Goal: Task Accomplishment & Management: Manage account settings

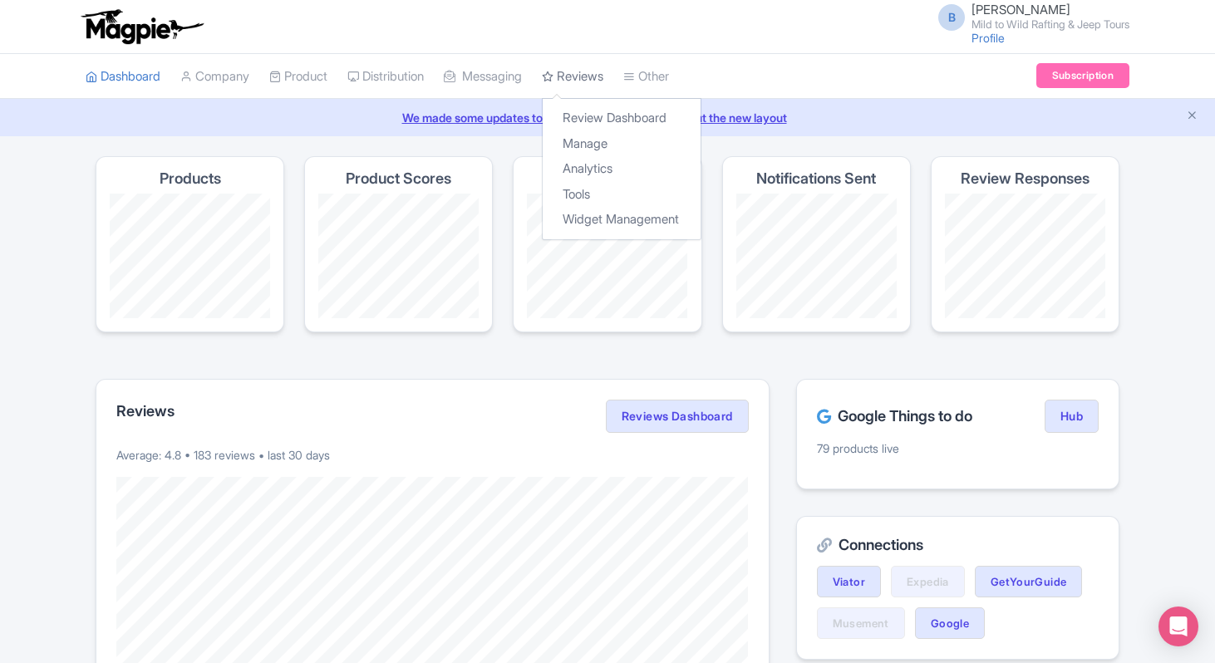
click at [583, 78] on link "Reviews" at bounding box center [572, 77] width 61 height 46
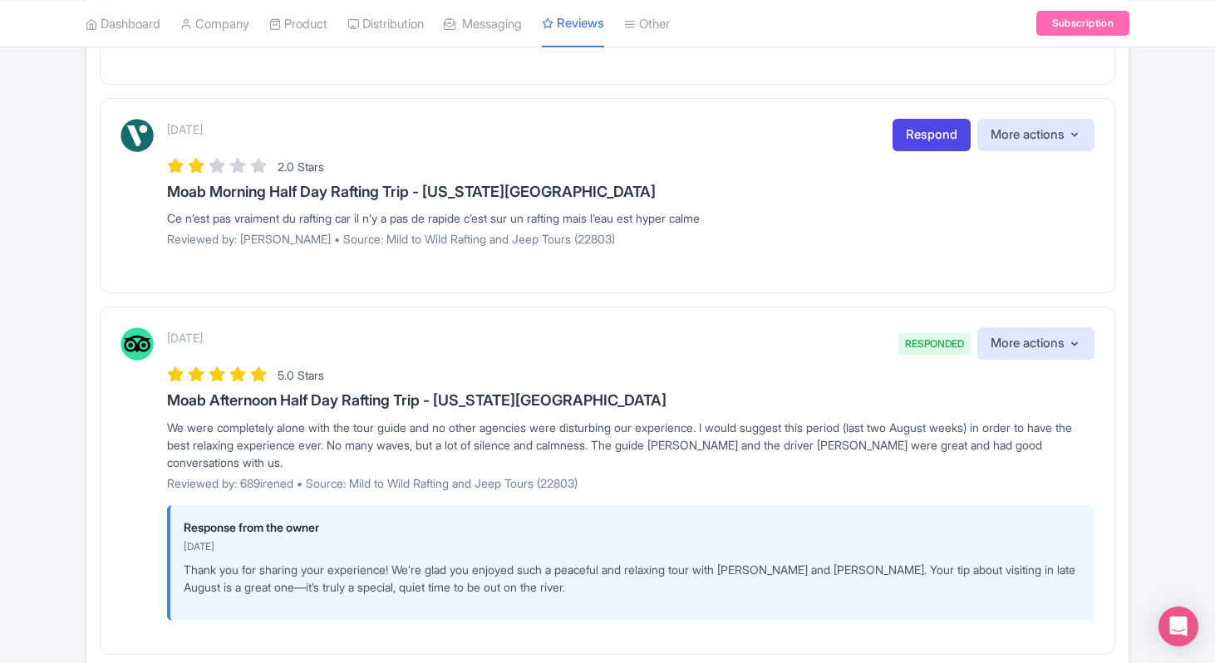
scroll to position [847, 0]
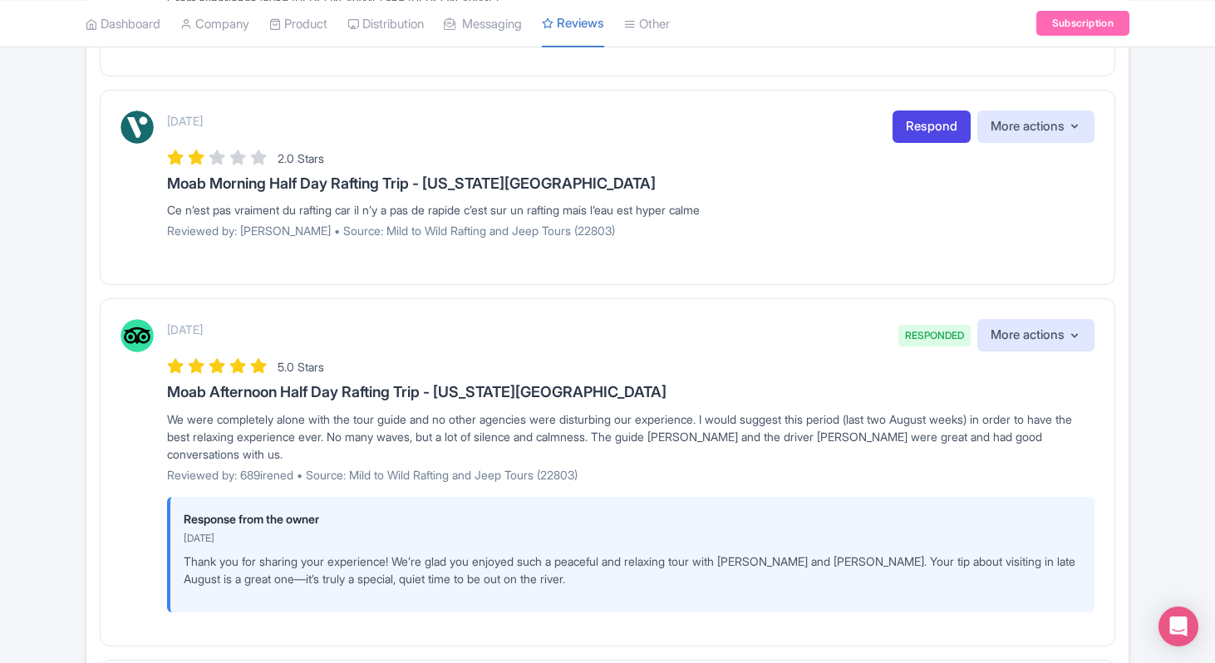
drag, startPoint x: 734, startPoint y: 213, endPoint x: 576, endPoint y: 189, distance: 159.7
click at [576, 189] on div "September 02, 2025 Respond More actions Hide from this page Hide from review wi…" at bounding box center [630, 181] width 927 height 140
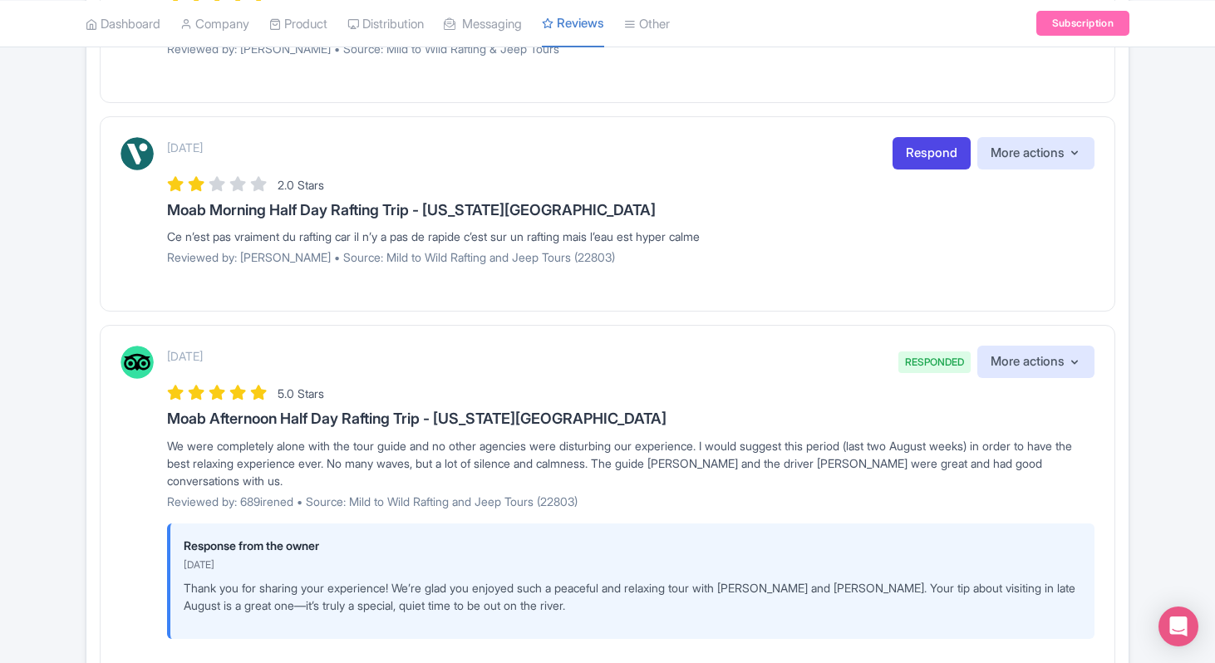
scroll to position [0, 0]
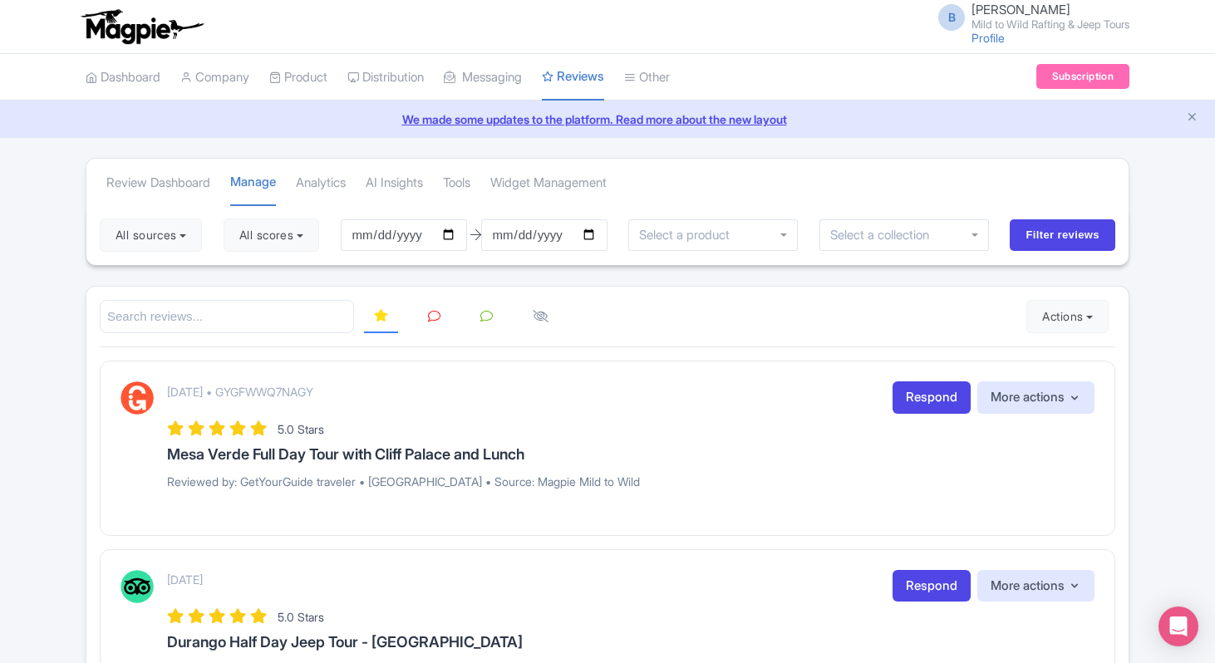
click at [686, 146] on link "Connections" at bounding box center [715, 145] width 181 height 26
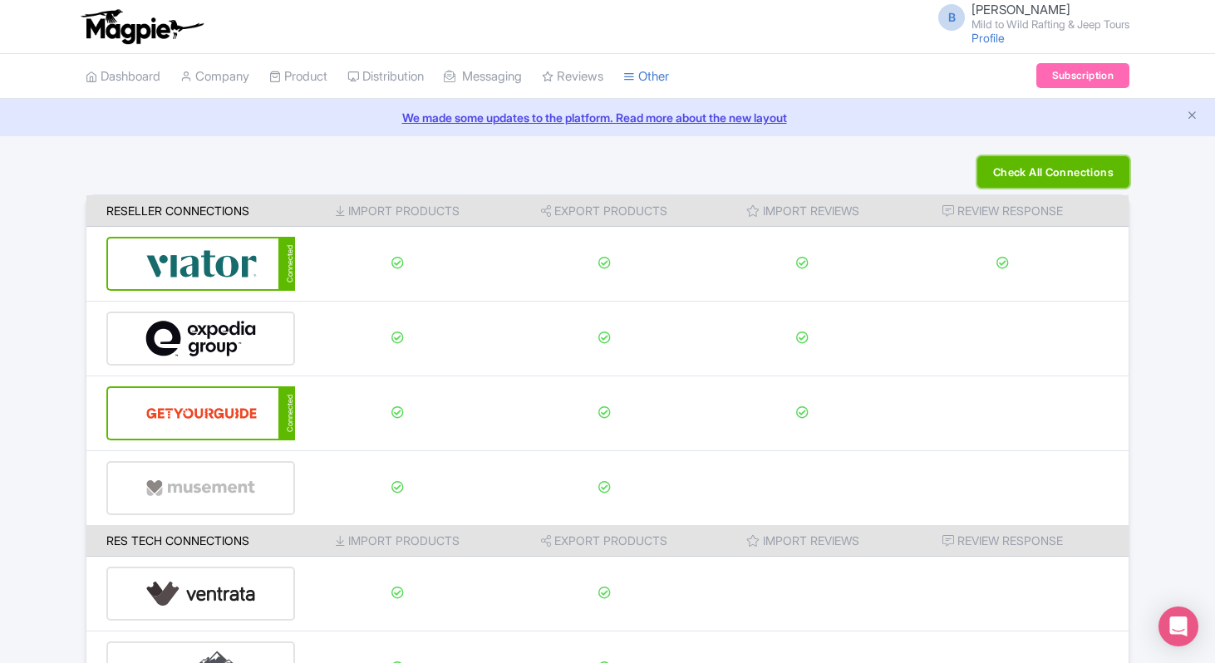
click at [1058, 176] on button "Check All Connections" at bounding box center [1053, 172] width 152 height 32
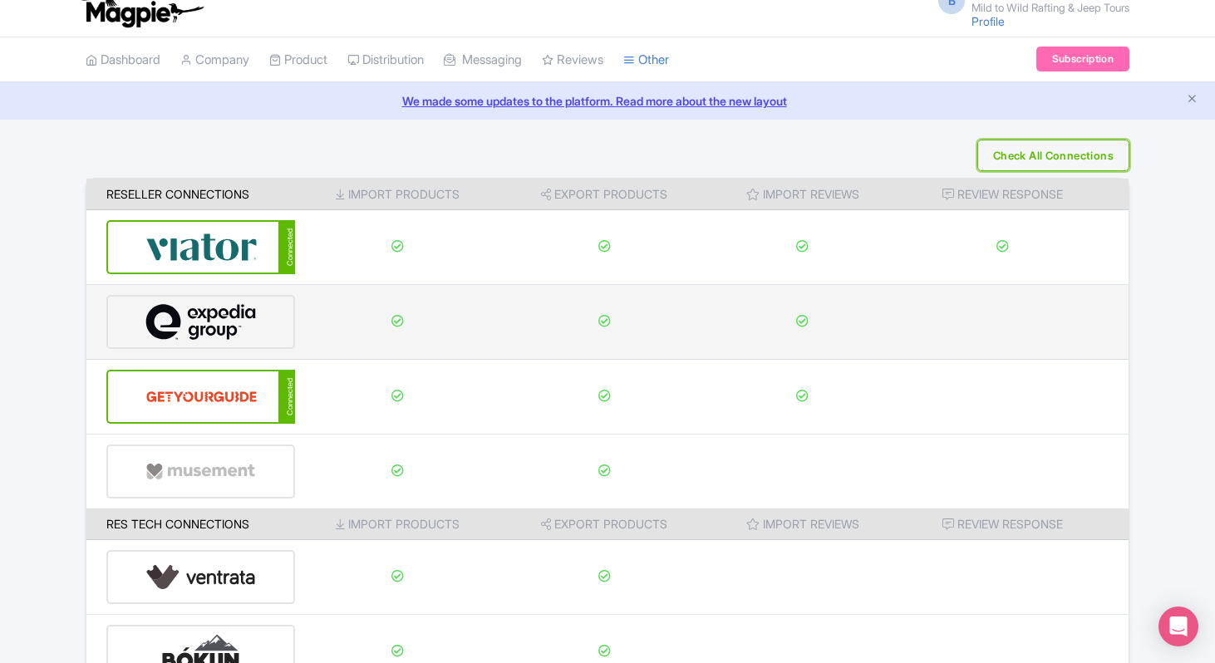
scroll to position [33, 0]
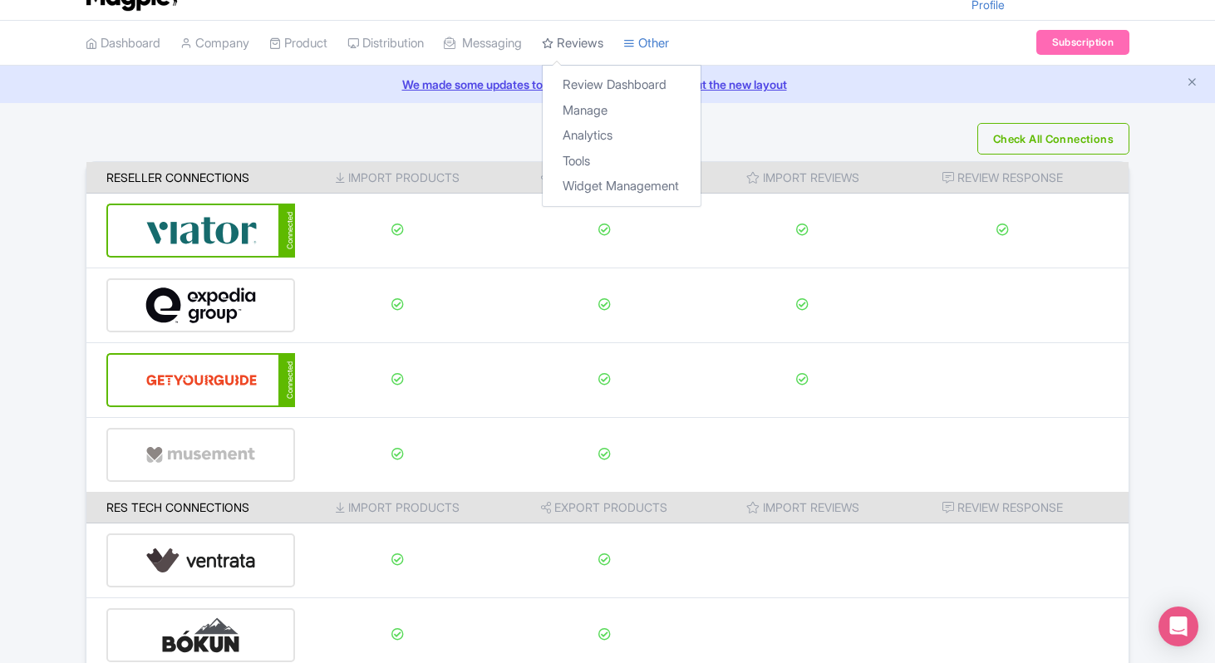
click at [596, 48] on link "Reviews" at bounding box center [572, 44] width 61 height 46
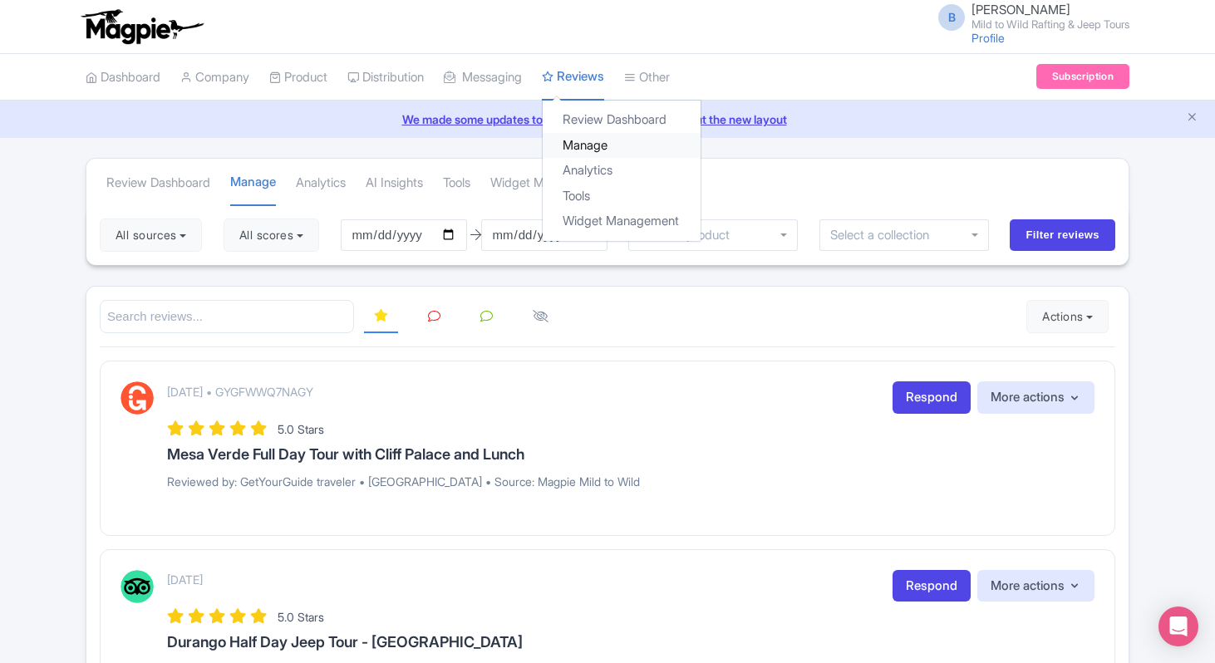
click at [595, 145] on link "Manage" at bounding box center [622, 146] width 158 height 26
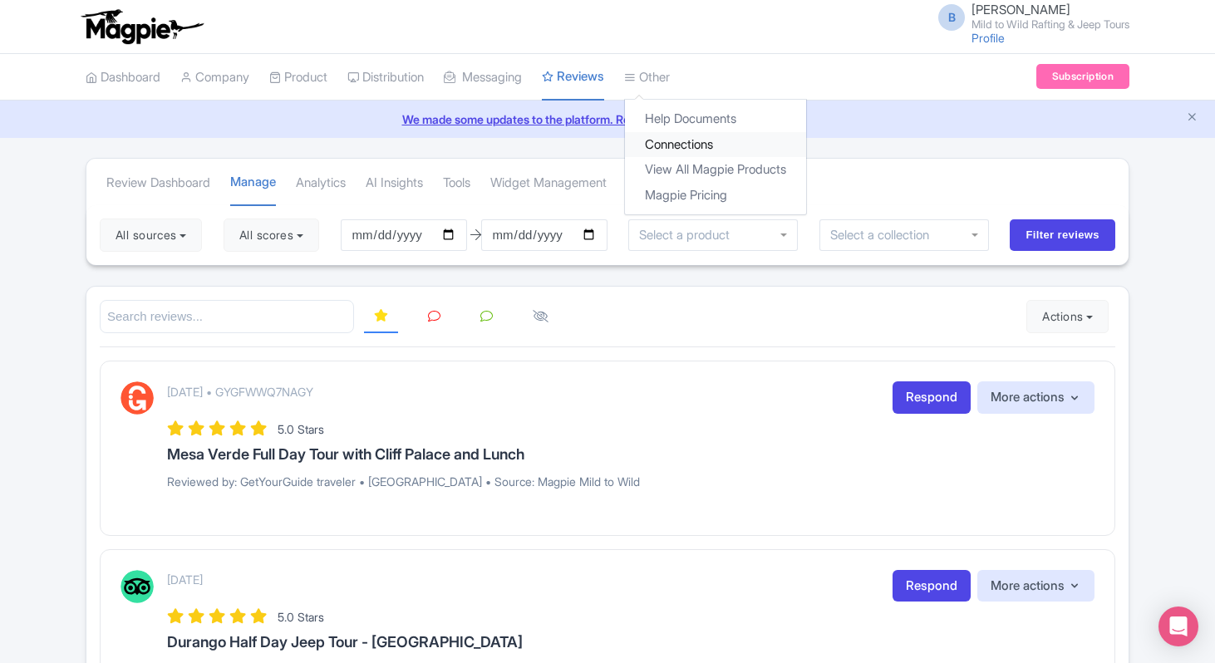
click at [711, 146] on link "Connections" at bounding box center [715, 145] width 181 height 26
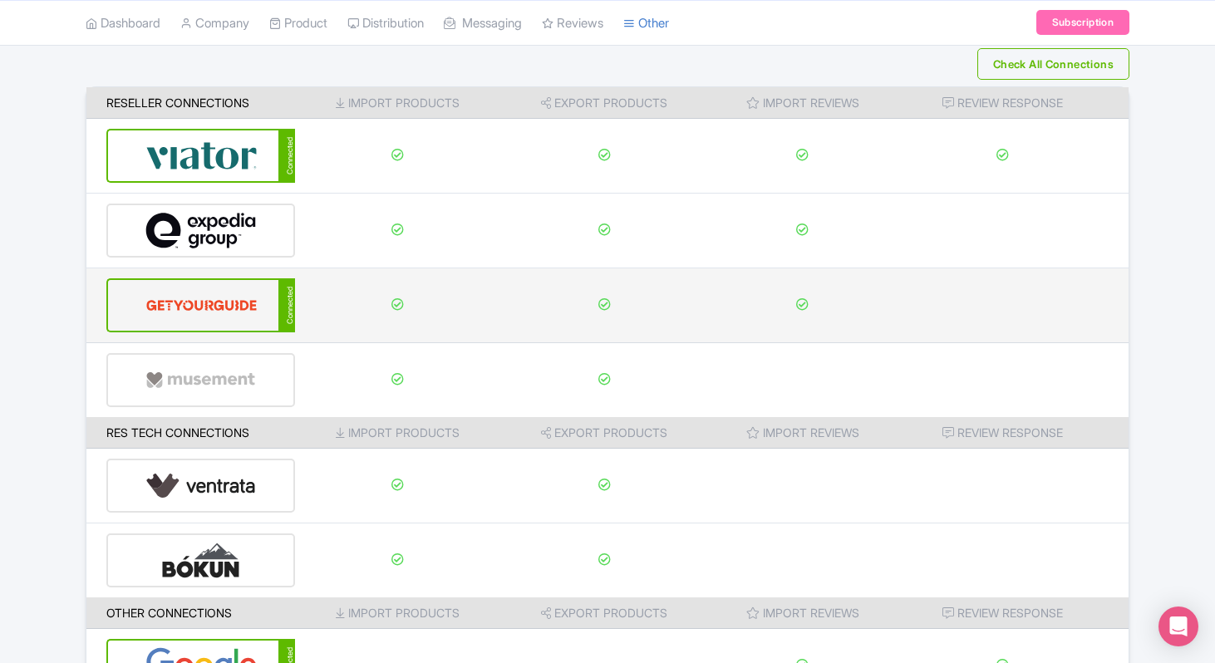
scroll to position [220, 0]
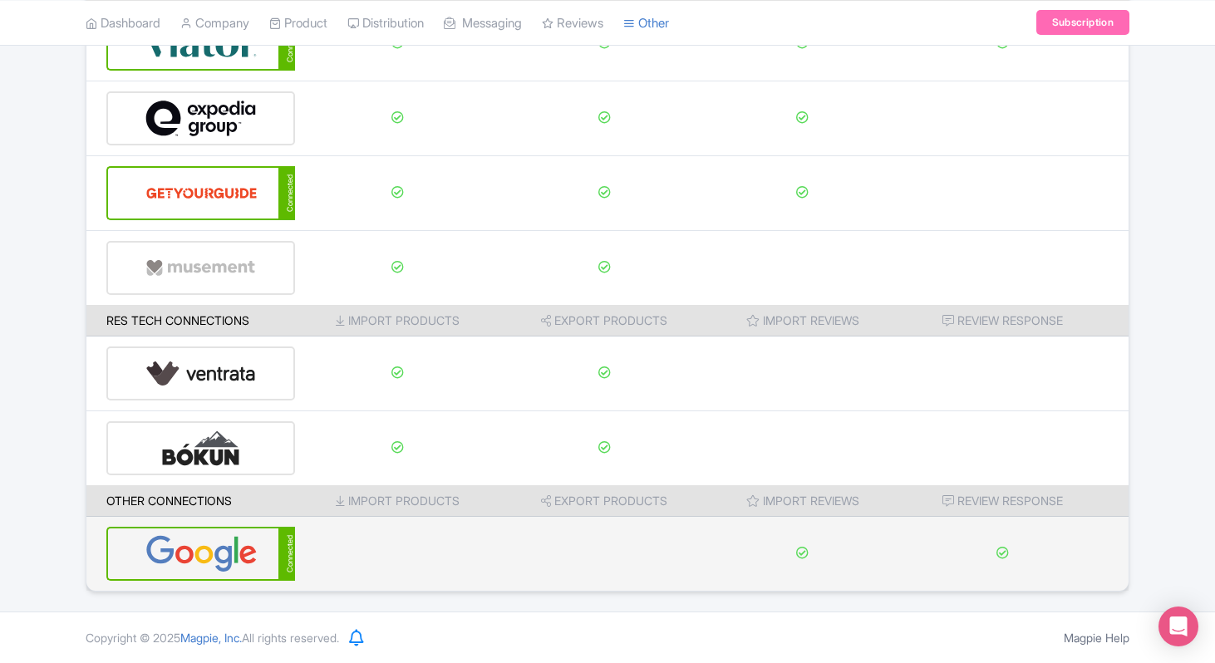
click at [233, 561] on img at bounding box center [201, 553] width 112 height 51
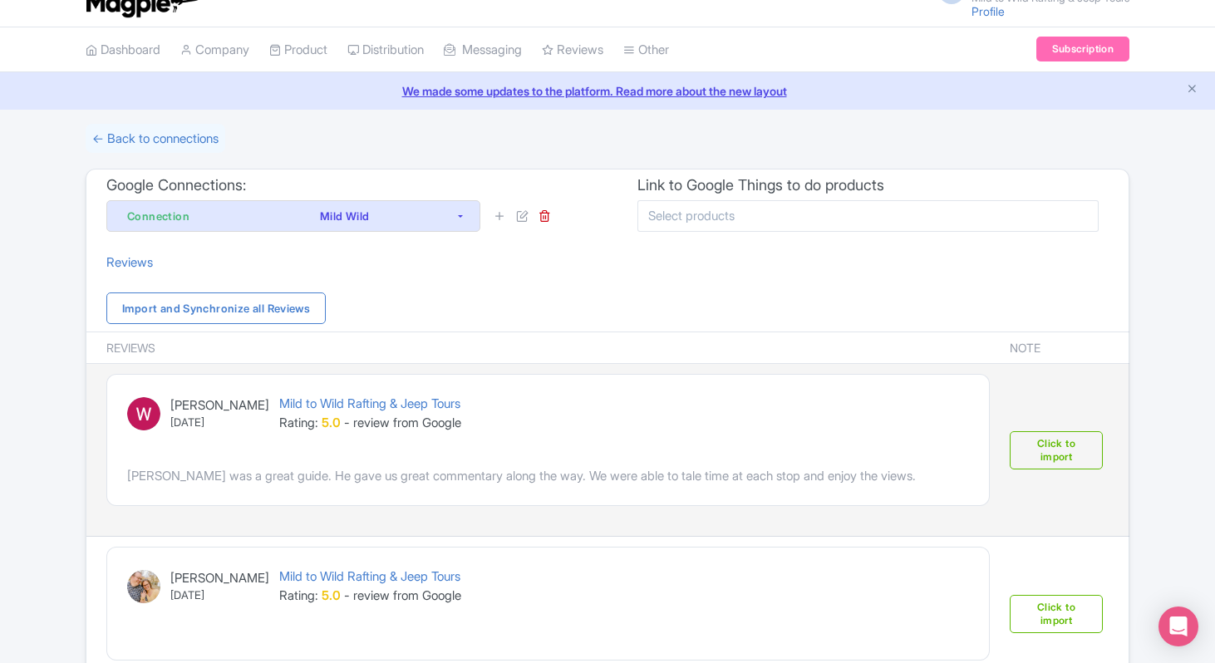
scroll to position [38, 0]
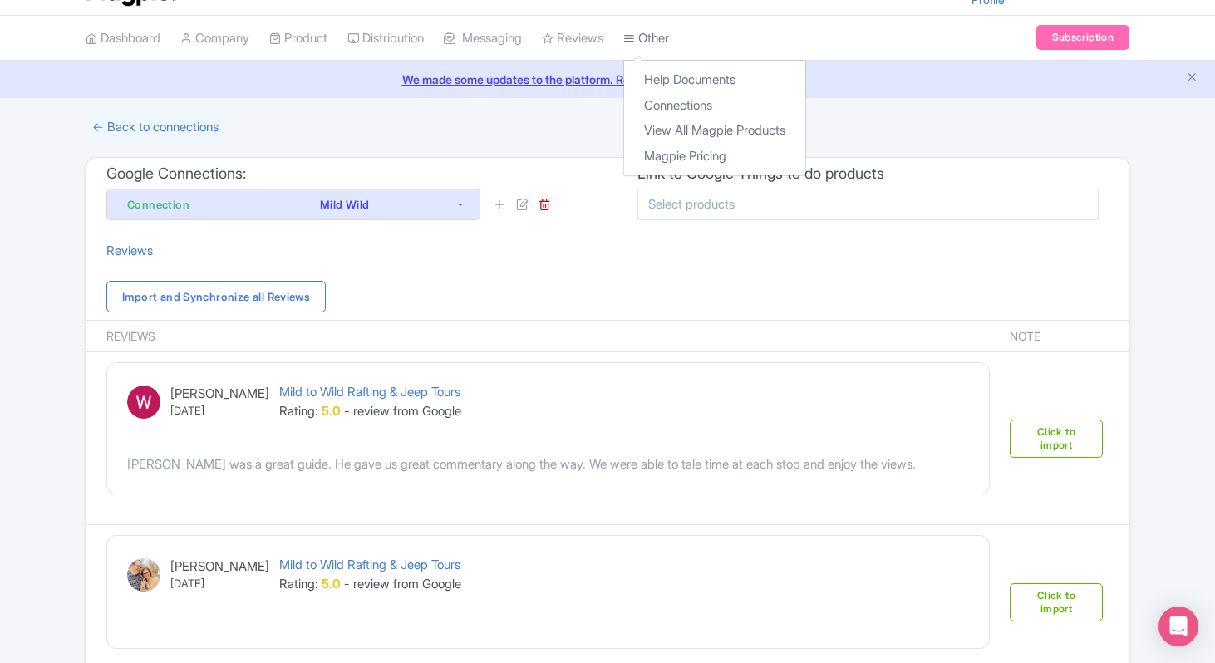
click at [669, 24] on link "Other" at bounding box center [646, 39] width 46 height 46
click at [688, 102] on link "Connections" at bounding box center [714, 106] width 181 height 26
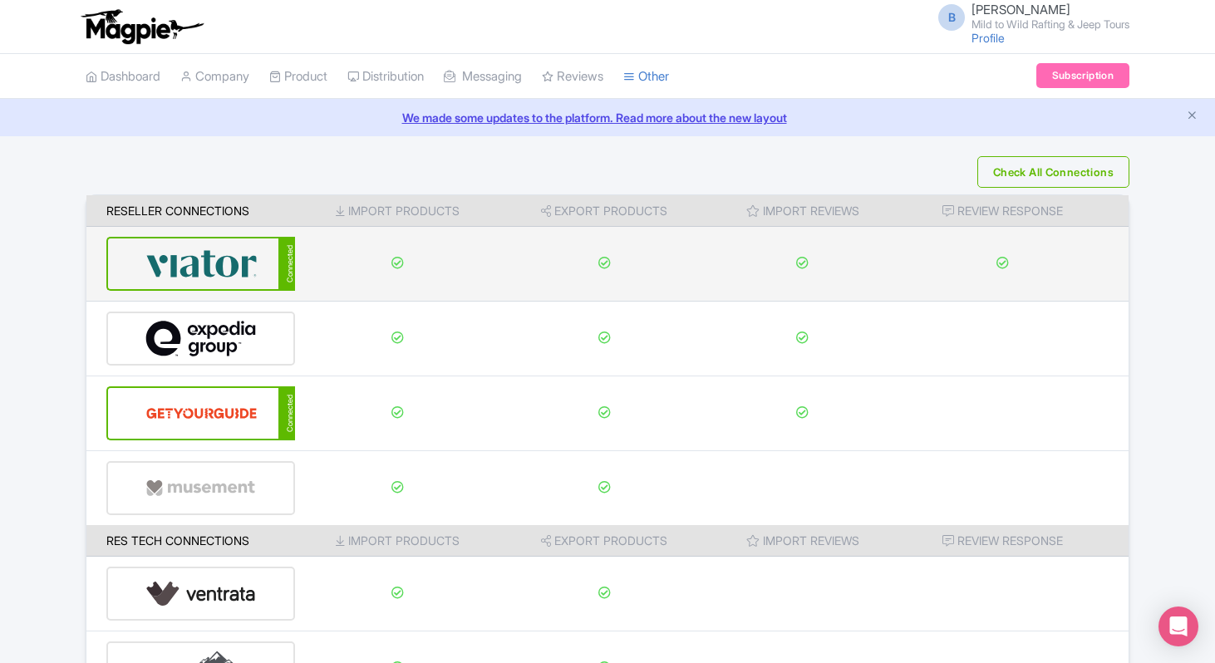
click at [242, 273] on img at bounding box center [201, 263] width 112 height 51
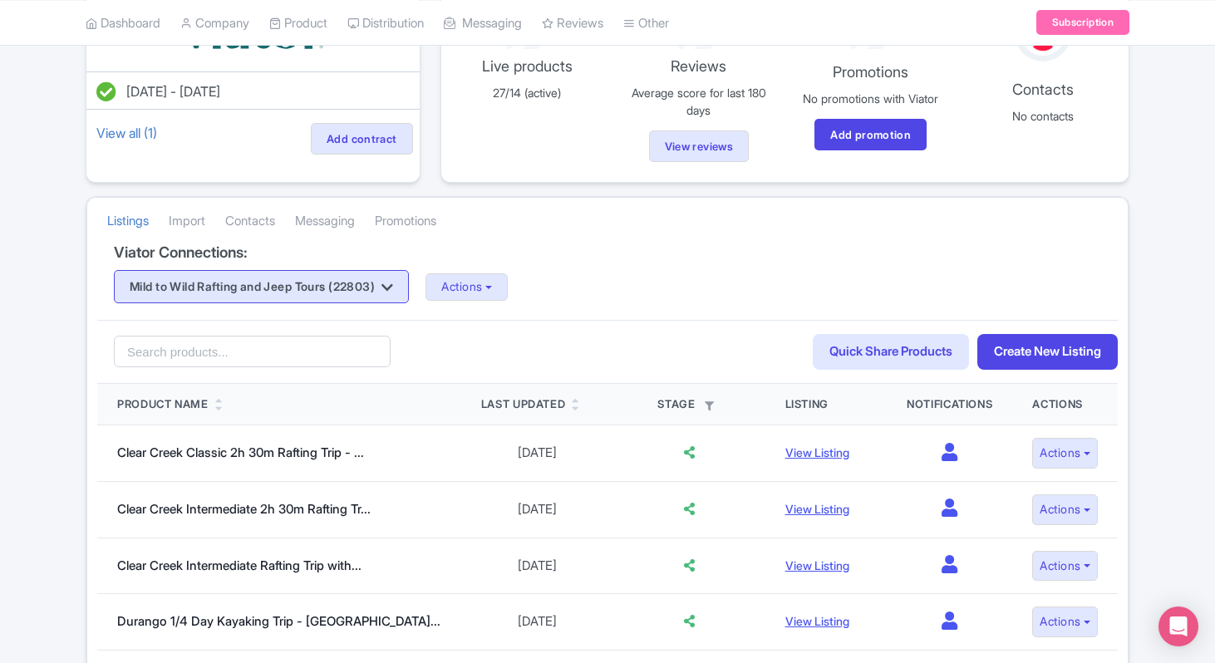
scroll to position [167, 0]
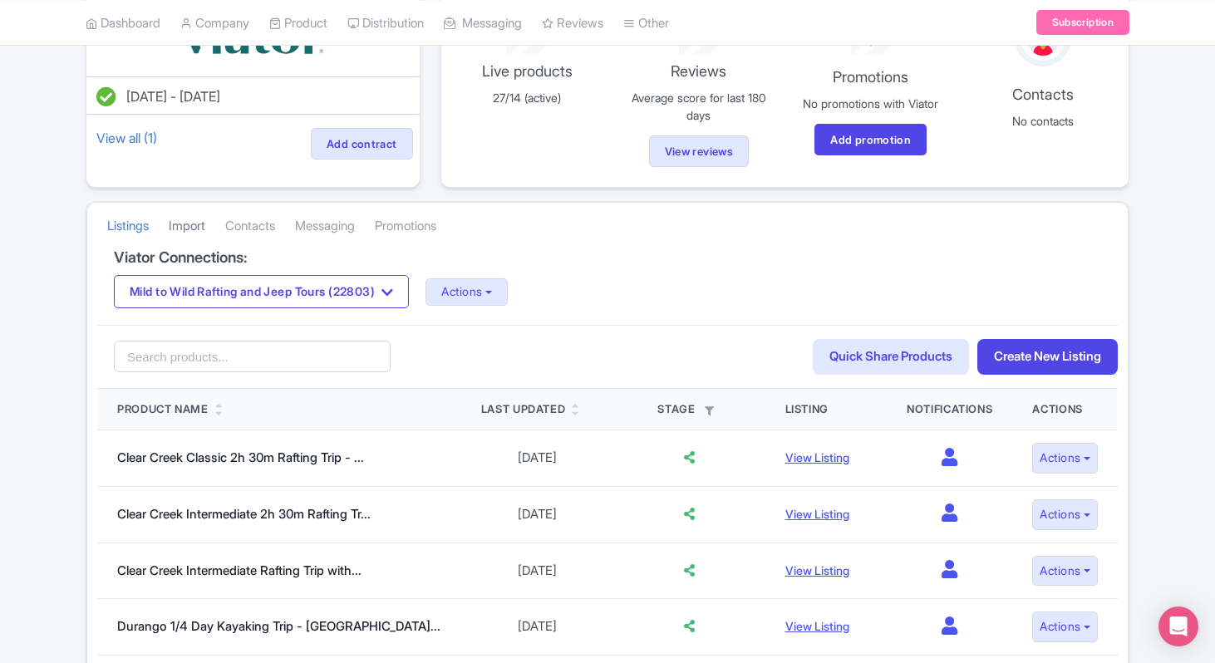
click at [203, 226] on link "Import" at bounding box center [187, 227] width 37 height 46
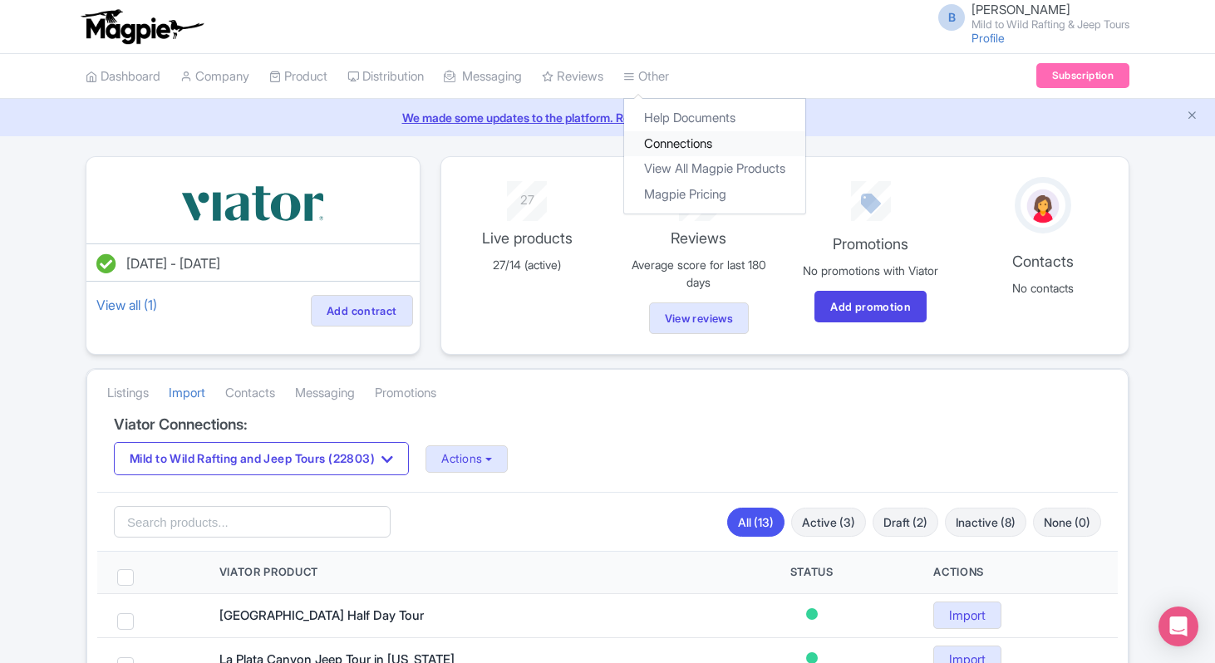
click at [690, 145] on link "Connections" at bounding box center [714, 144] width 181 height 26
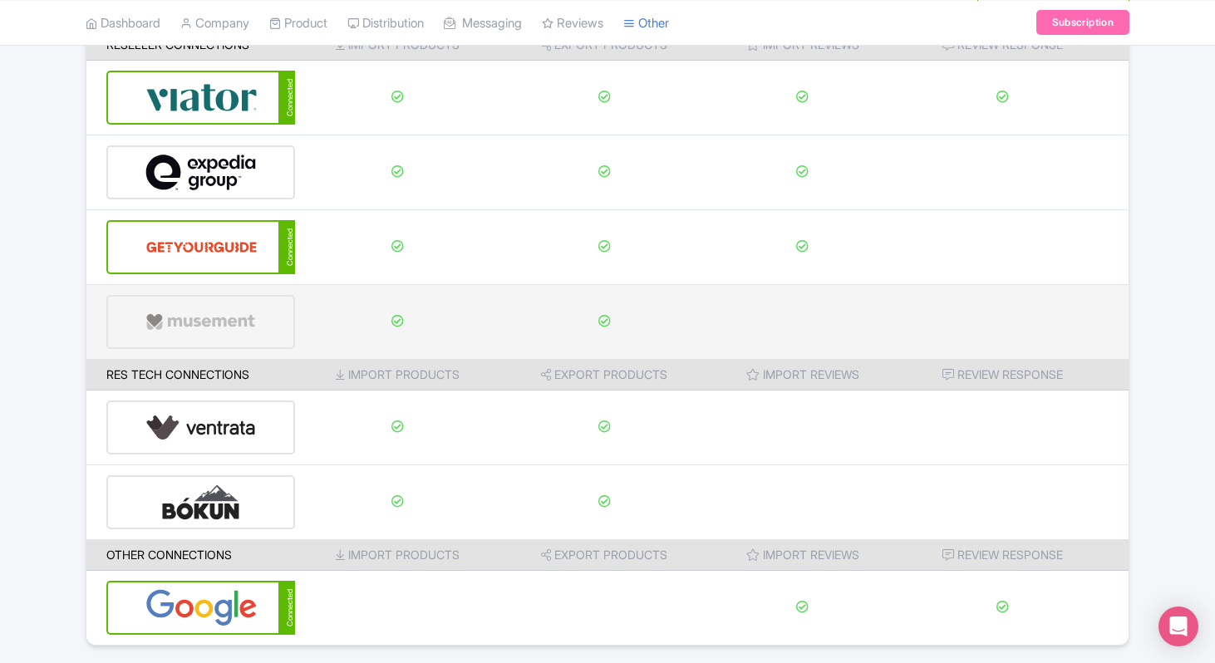
scroll to position [220, 0]
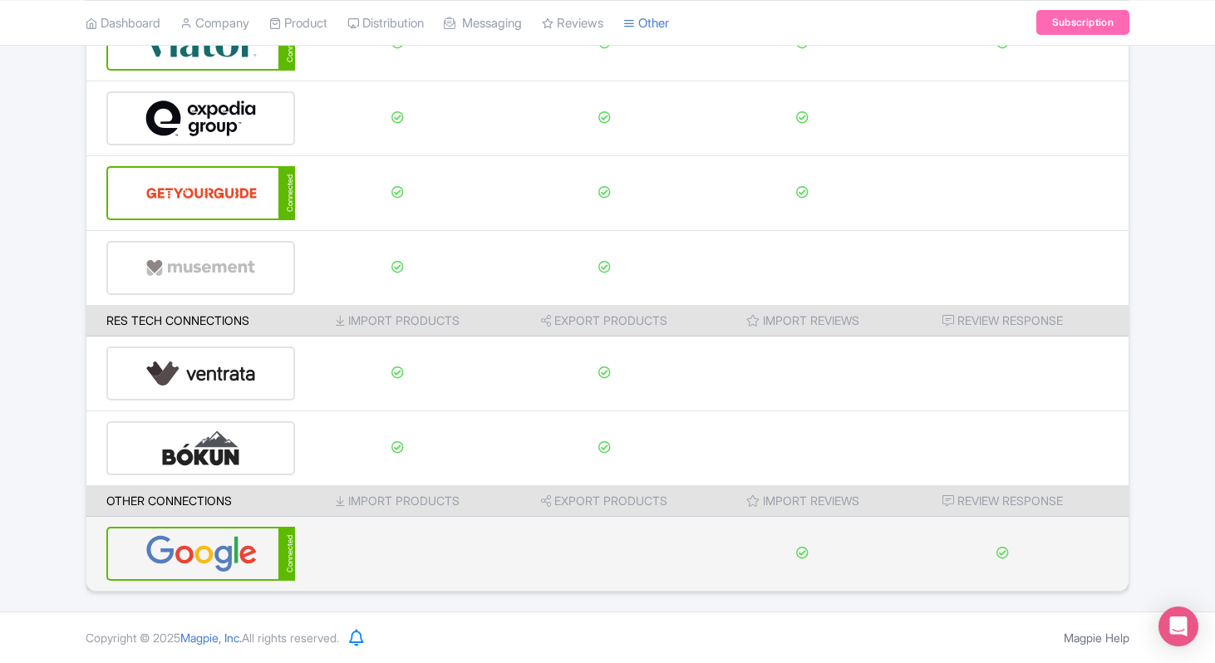
click at [287, 551] on div "Connected" at bounding box center [286, 554] width 17 height 54
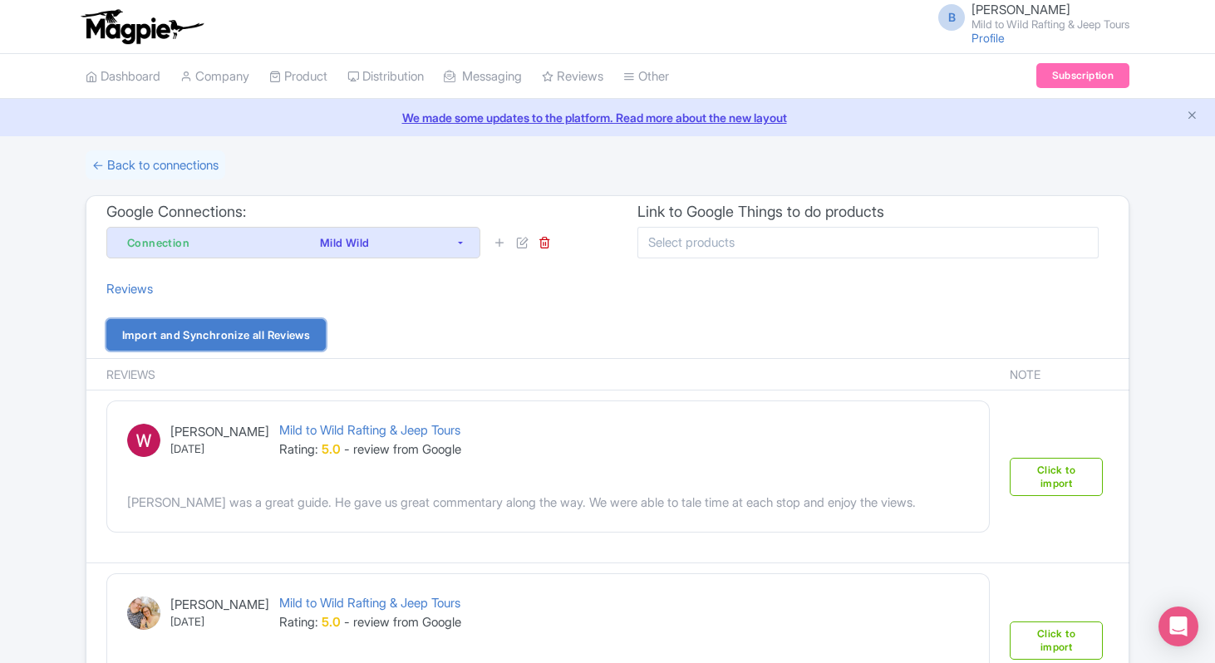
click at [243, 334] on link "Import and Synchronize all Reviews" at bounding box center [215, 335] width 219 height 32
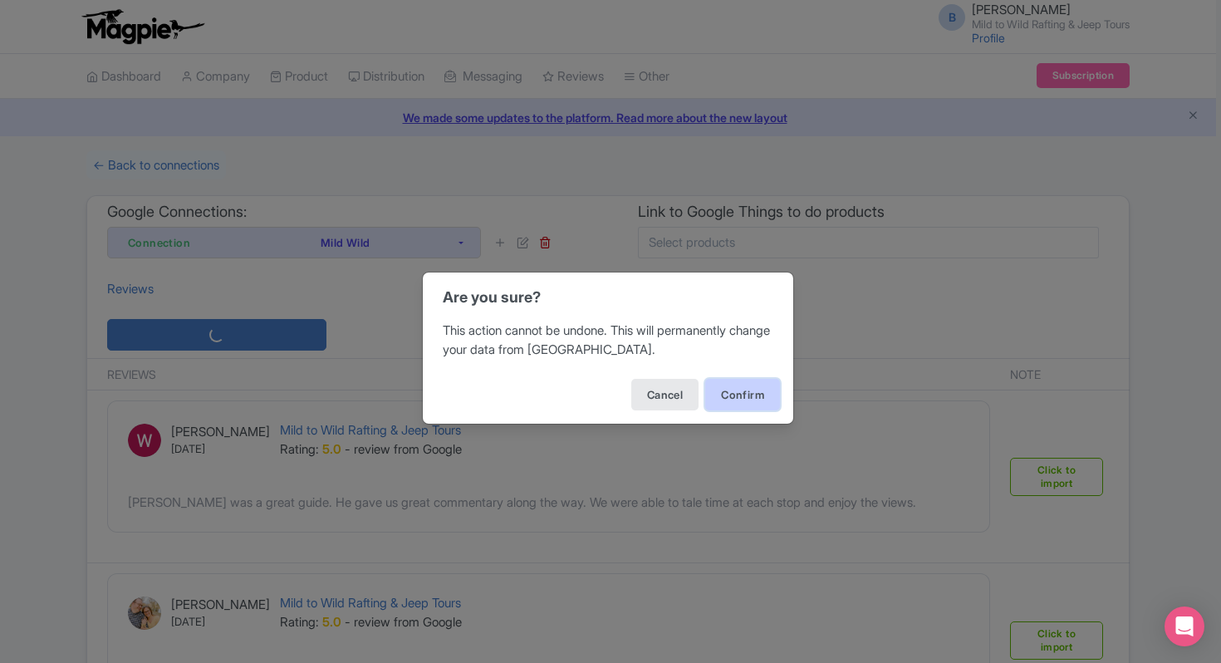
click at [769, 392] on button "Confirm" at bounding box center [742, 395] width 75 height 32
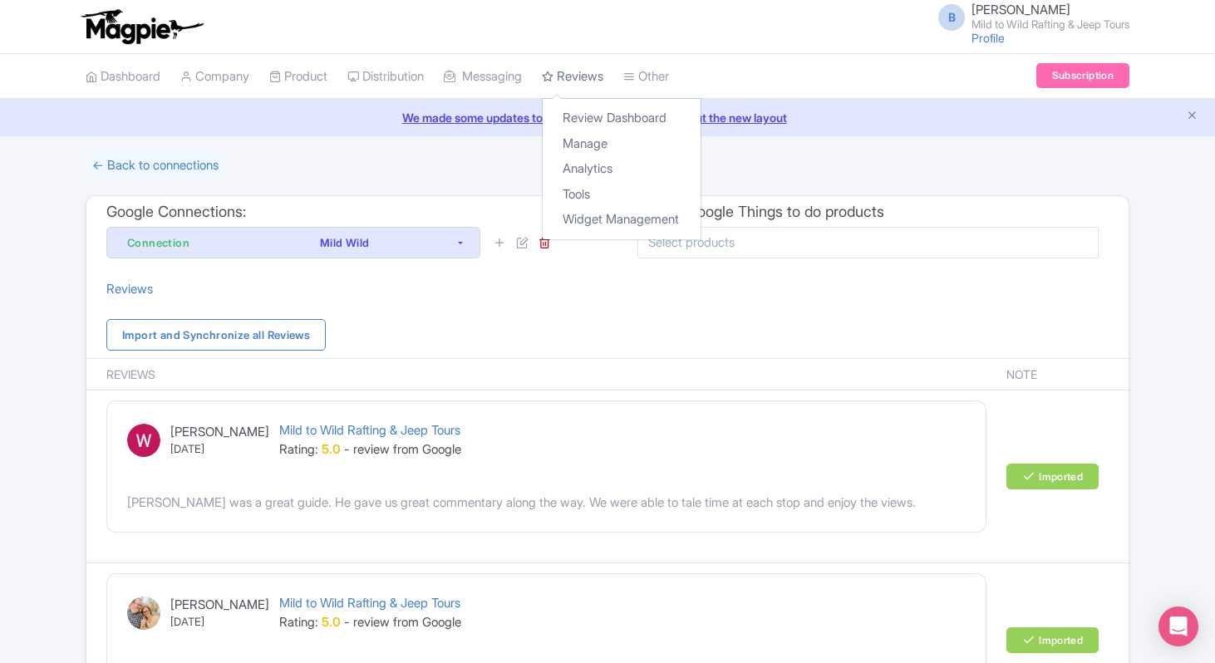
click at [592, 85] on link "Reviews" at bounding box center [572, 77] width 61 height 46
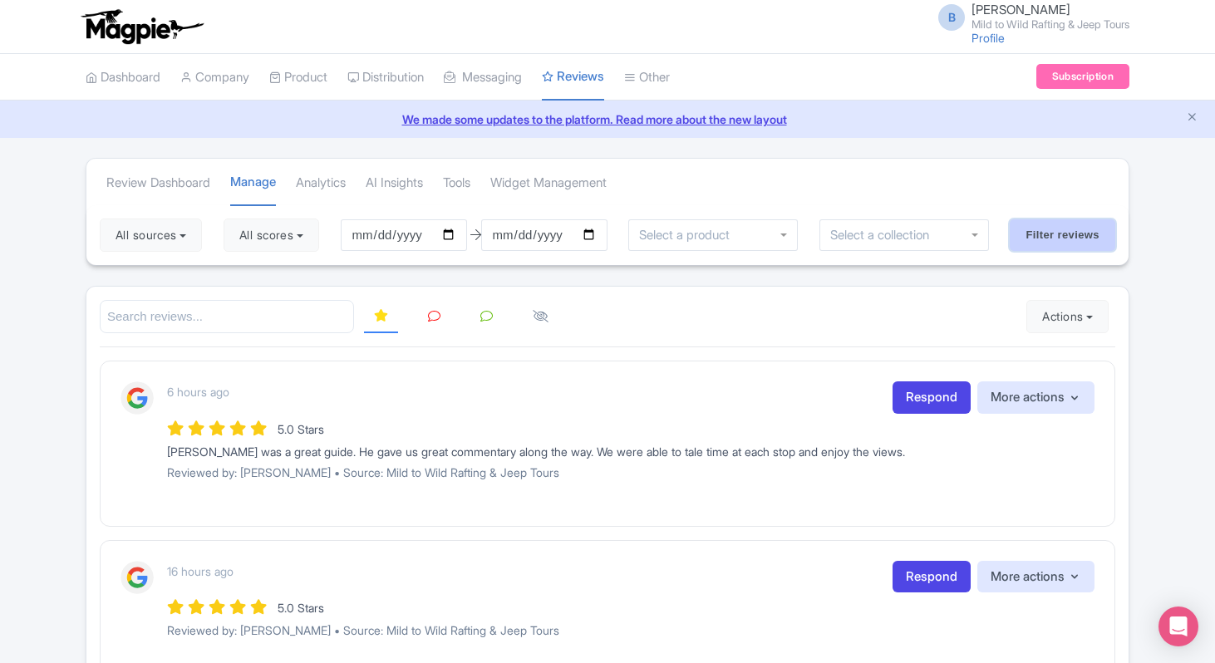
click at [1099, 233] on input "Filter reviews" at bounding box center [1063, 235] width 106 height 32
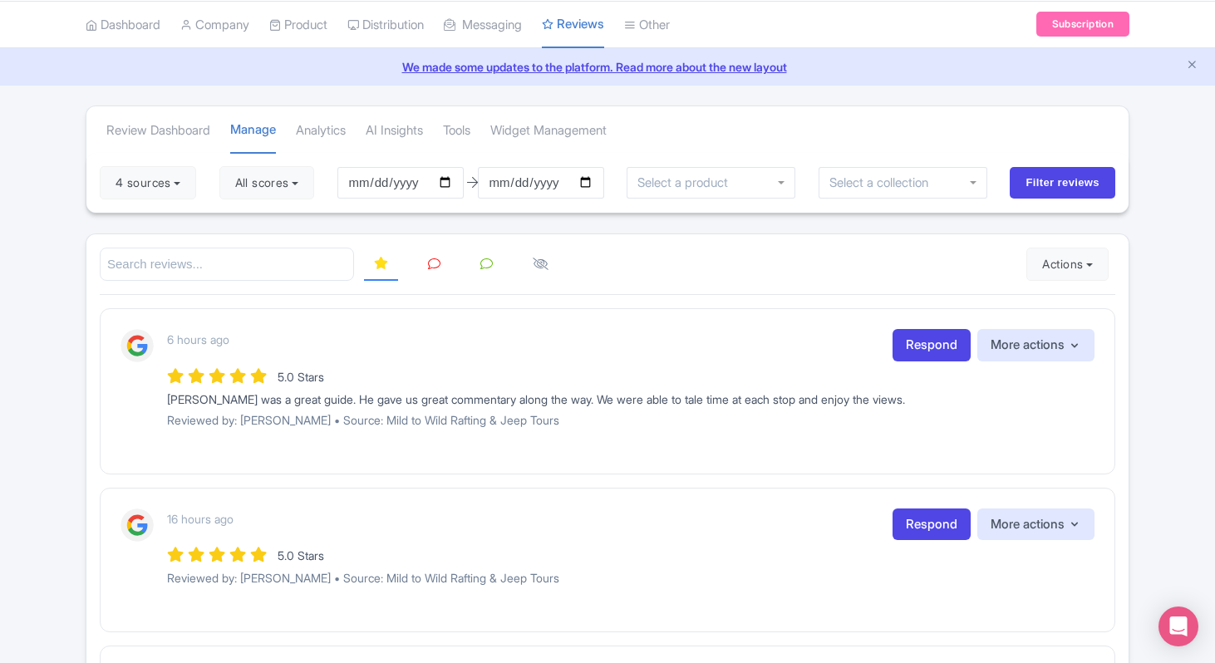
scroll to position [55, 0]
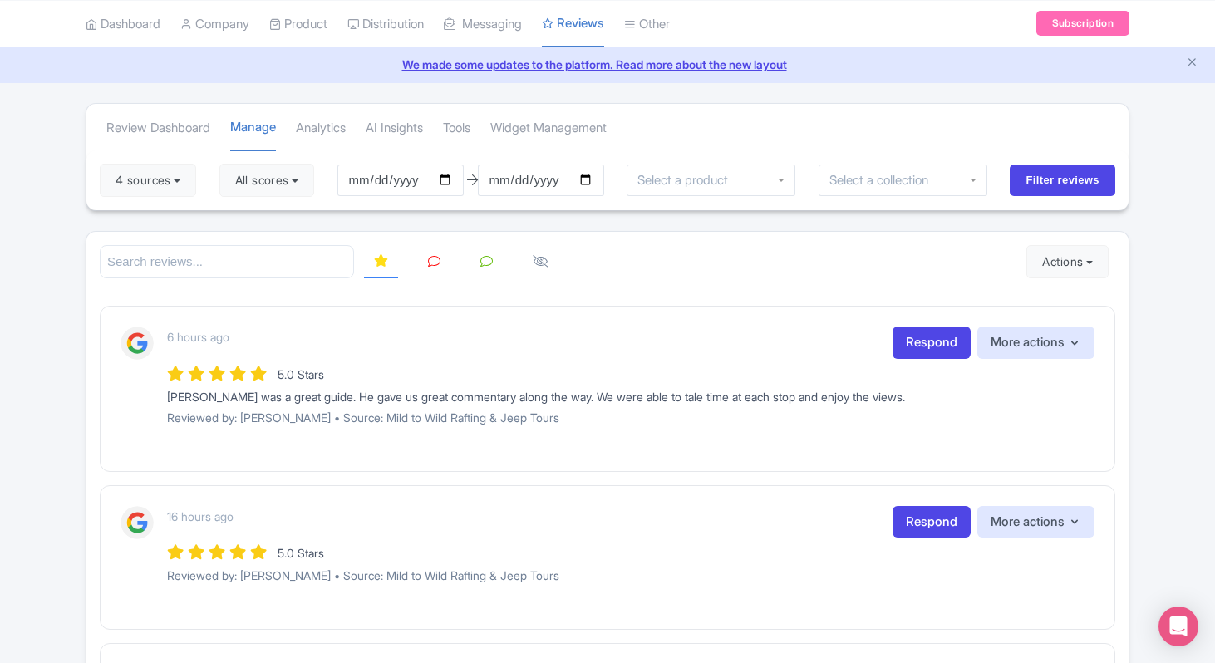
click at [782, 178] on div at bounding box center [710, 181] width 169 height 32
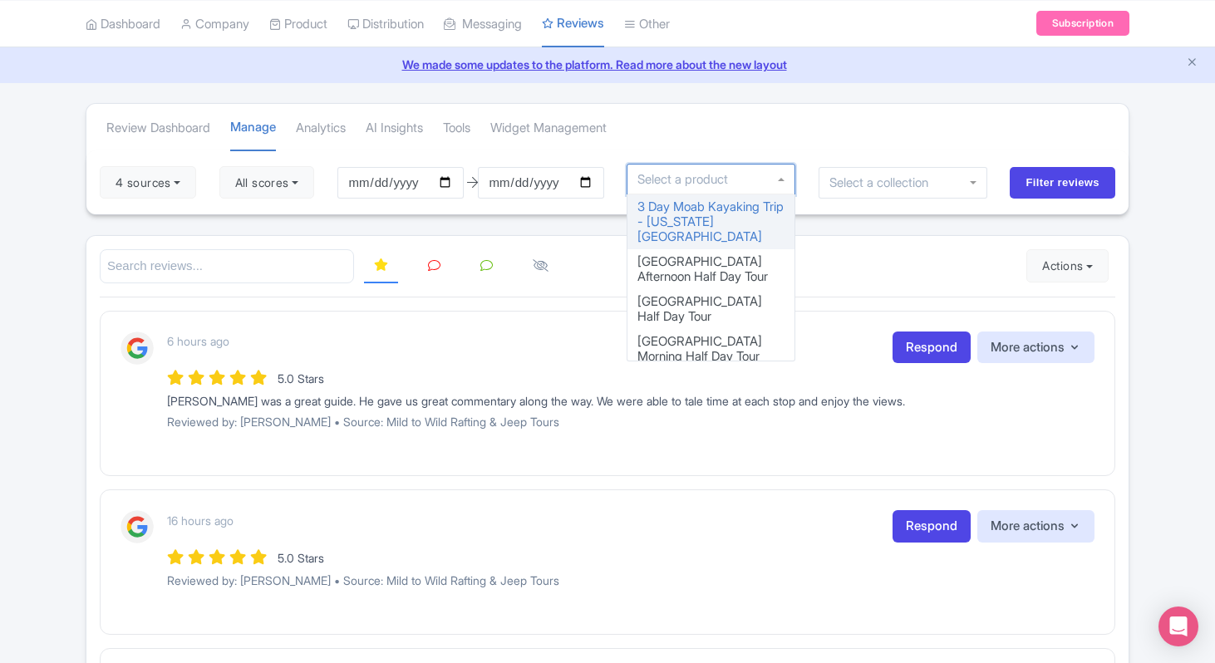
click at [783, 178] on div at bounding box center [710, 180] width 169 height 32
click at [939, 140] on div "Review Dashboard [GEOGRAPHIC_DATA] Analytics AI Insights Tools Widget Management" at bounding box center [607, 127] width 1042 height 47
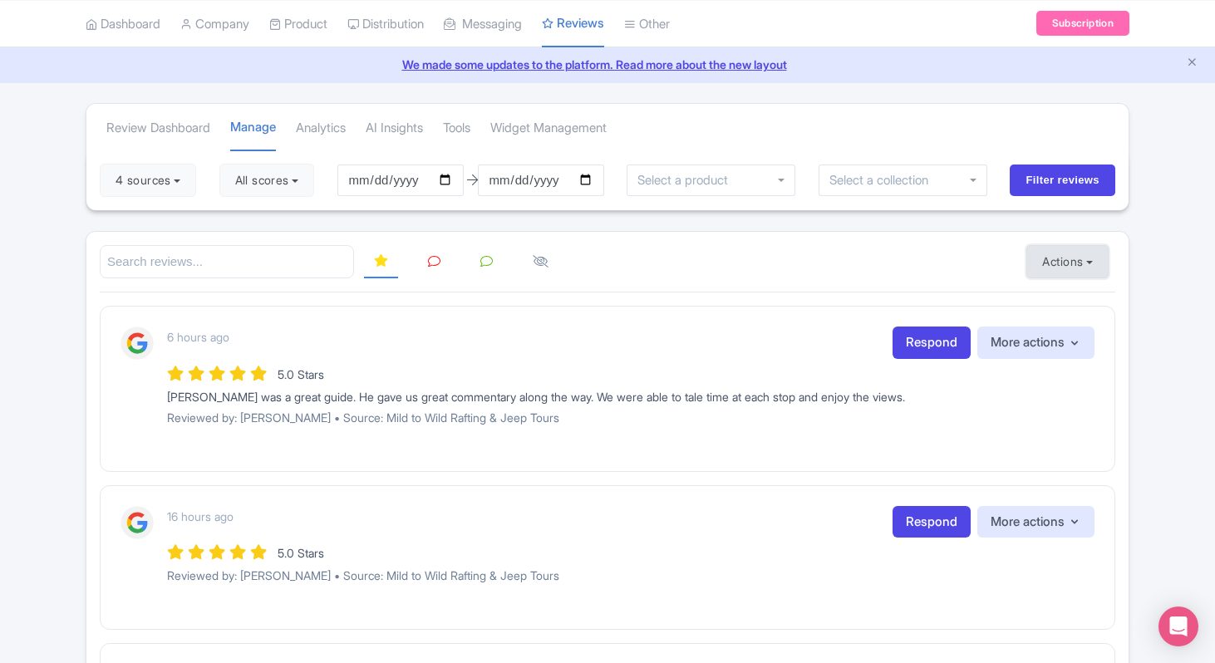
click at [1083, 269] on button "Actions" at bounding box center [1067, 261] width 82 height 33
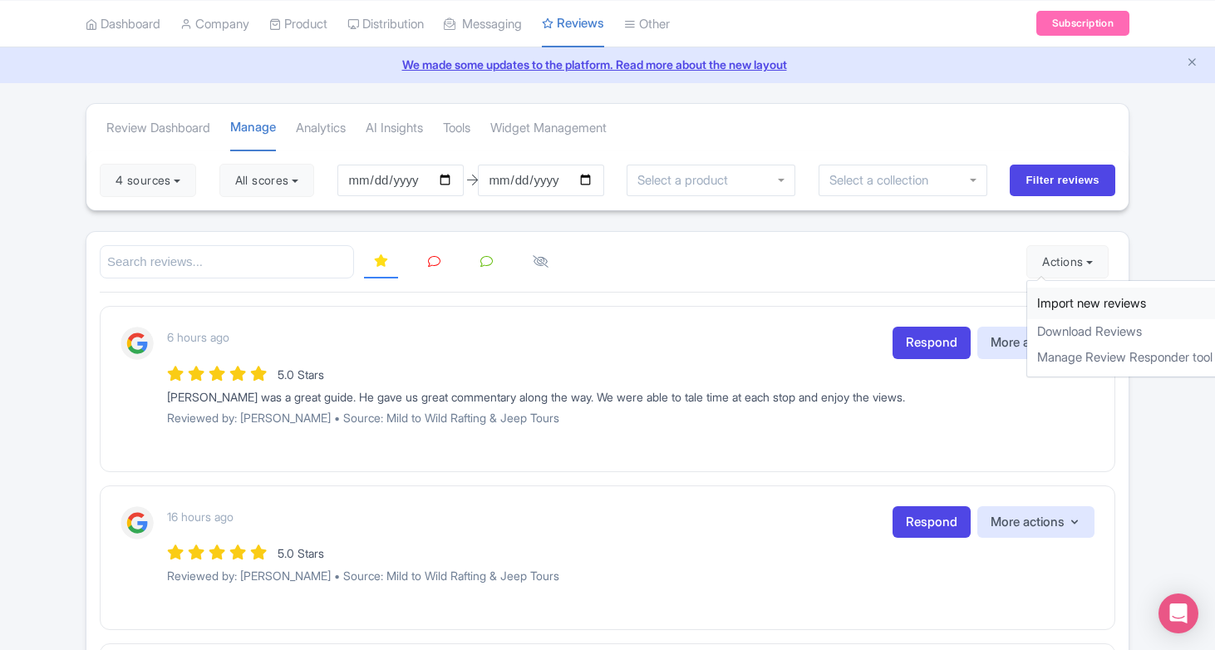
click at [1088, 299] on link "Import new reviews" at bounding box center [1124, 303] width 195 height 32
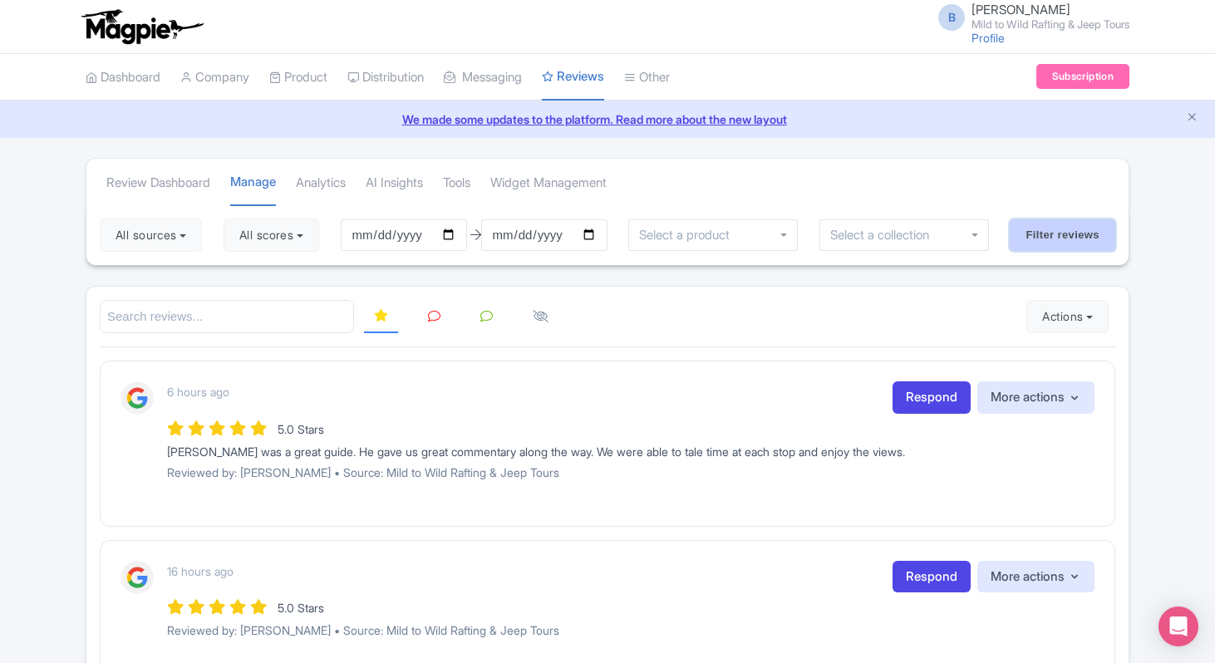
click at [1050, 235] on input "Filter reviews" at bounding box center [1063, 235] width 106 height 32
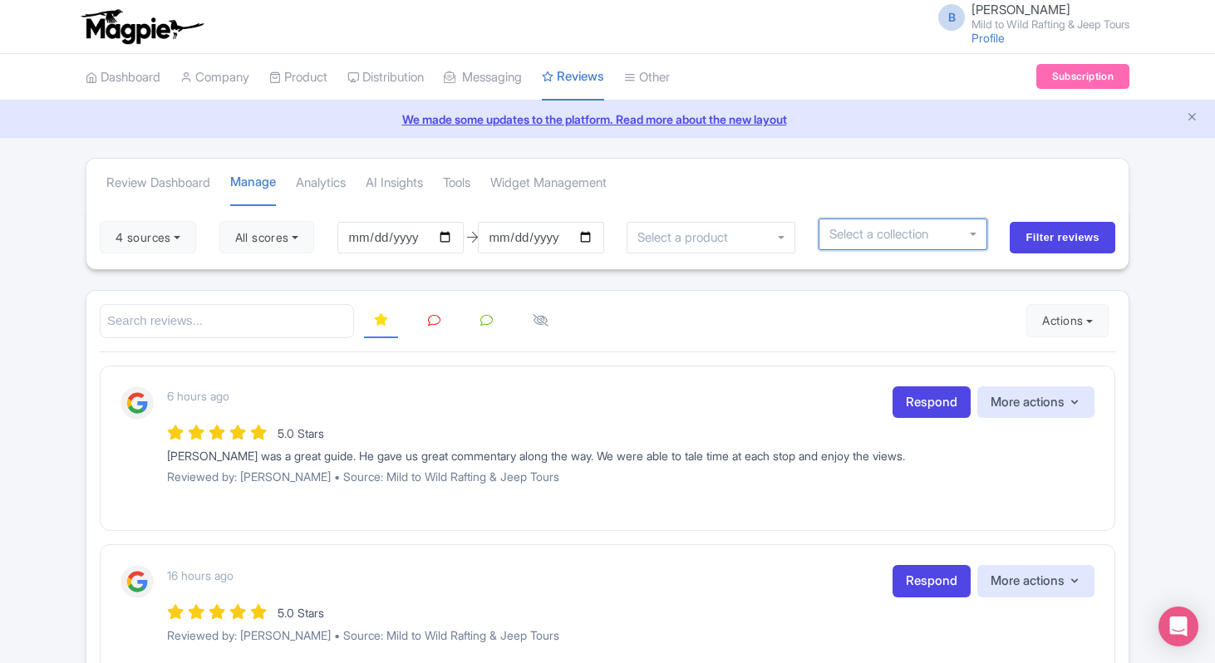
click at [905, 238] on input "select-one" at bounding box center [884, 234] width 111 height 15
click at [982, 236] on div at bounding box center [902, 235] width 169 height 32
click at [772, 239] on div at bounding box center [710, 238] width 169 height 32
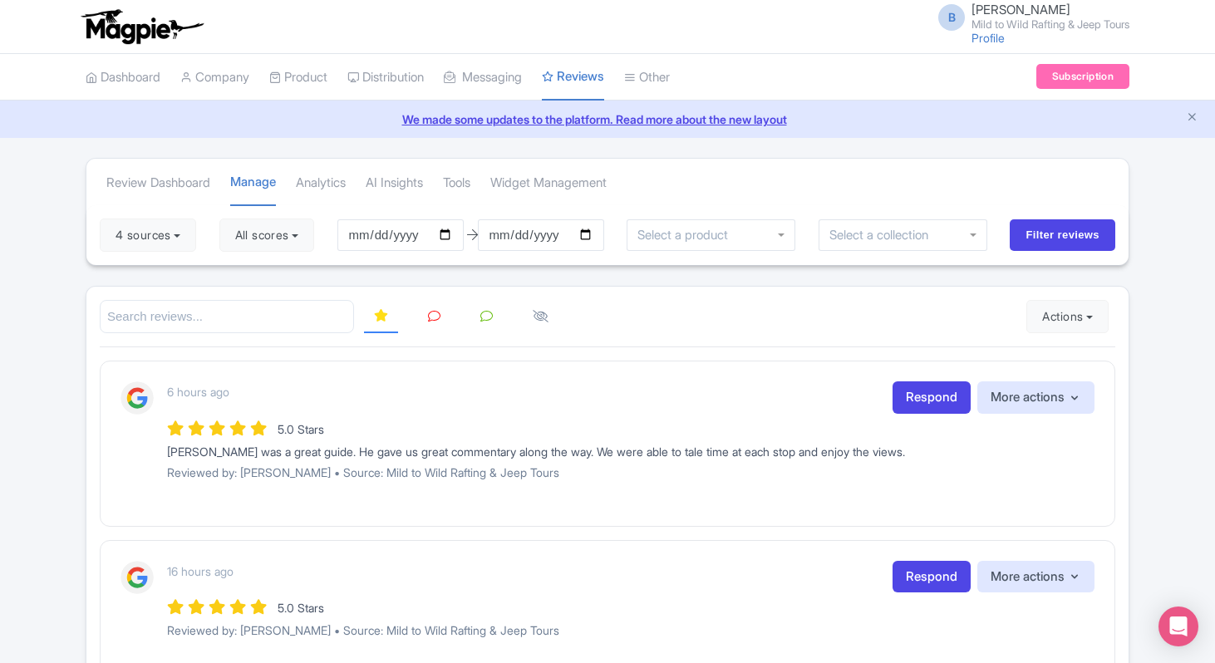
click at [828, 178] on div "Review Dashboard Manage Analytics AI Insights Tools Widget Management" at bounding box center [607, 182] width 1042 height 47
click at [176, 233] on button "4 sources" at bounding box center [148, 235] width 96 height 33
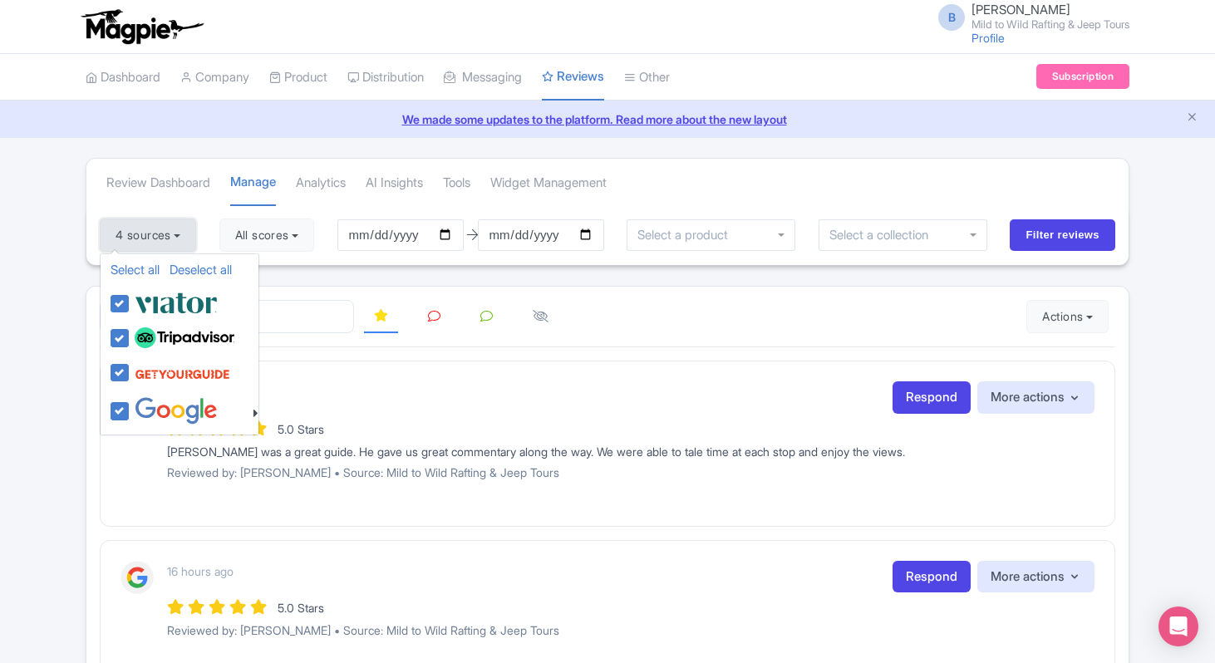
click at [177, 231] on button "4 sources" at bounding box center [148, 235] width 96 height 33
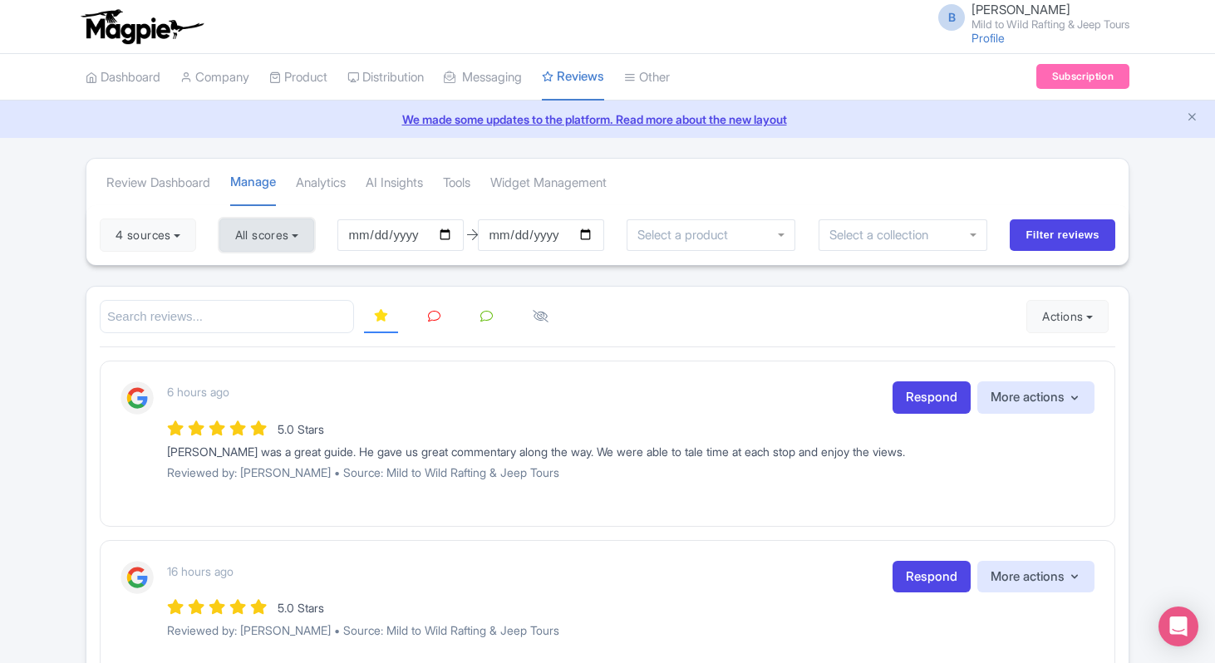
click at [289, 238] on button "All scores" at bounding box center [267, 235] width 96 height 33
click at [286, 235] on button "All scores" at bounding box center [267, 235] width 96 height 33
click at [960, 234] on div at bounding box center [902, 235] width 169 height 32
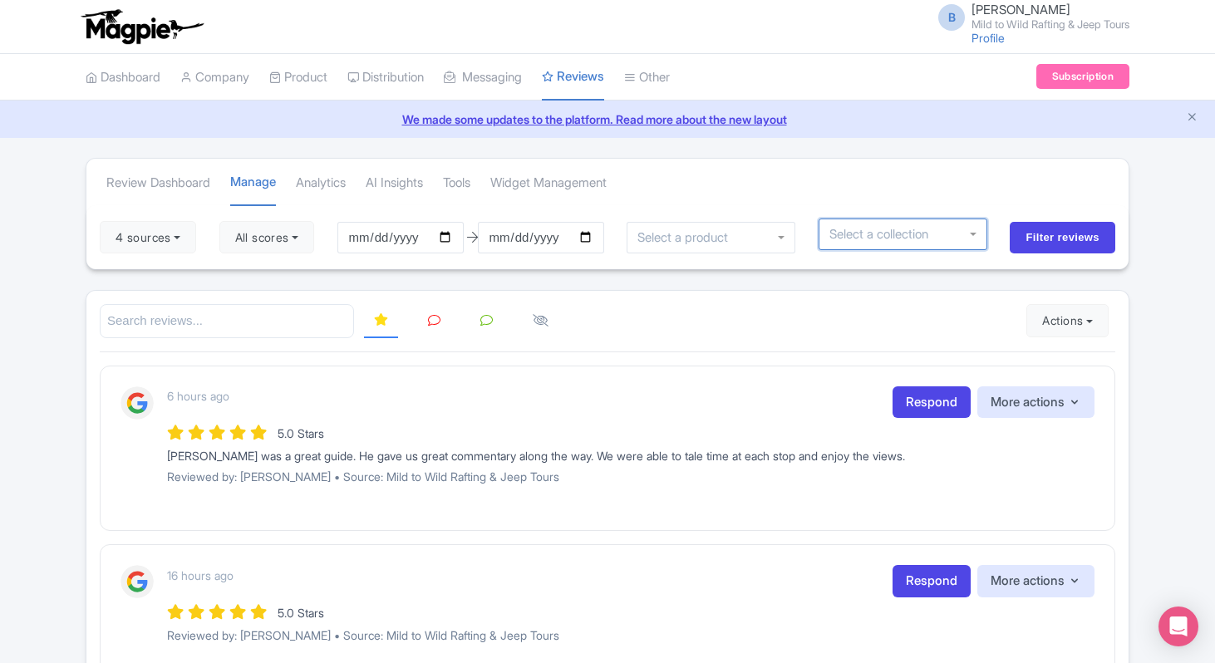
click at [977, 234] on div at bounding box center [902, 235] width 169 height 32
click at [1058, 249] on input "Filter reviews" at bounding box center [1063, 238] width 106 height 32
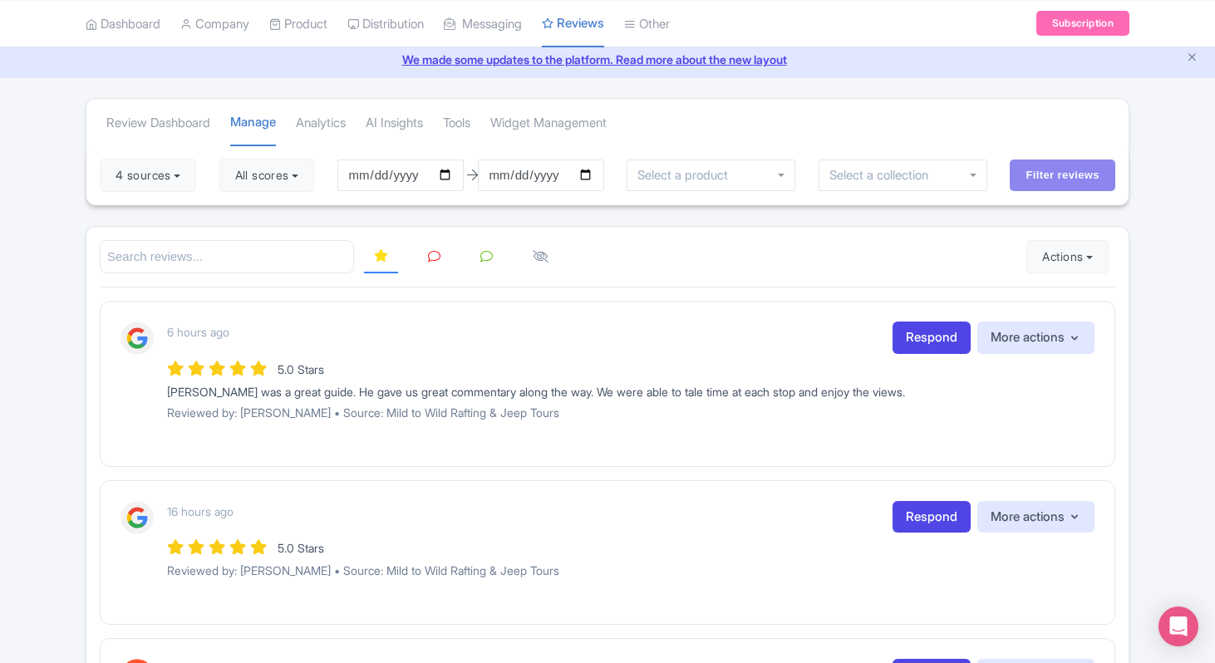
scroll to position [63, 0]
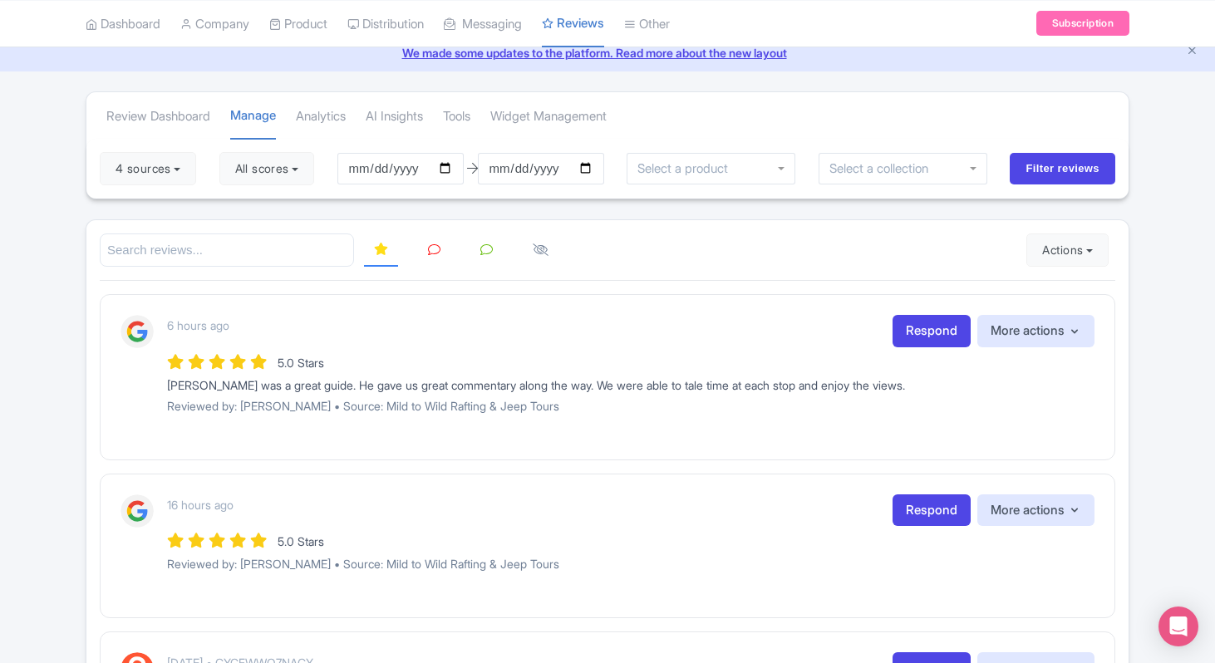
scroll to position [67, 0]
click at [487, 250] on icon at bounding box center [486, 249] width 12 height 12
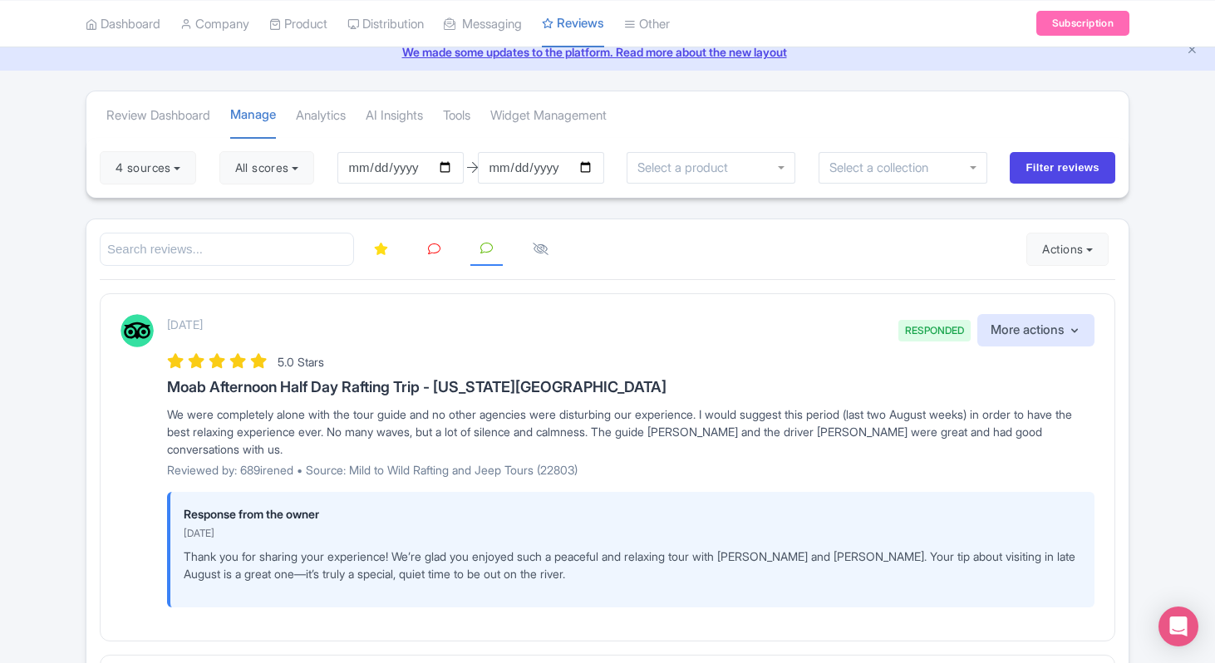
click at [431, 243] on icon at bounding box center [434, 249] width 12 height 12
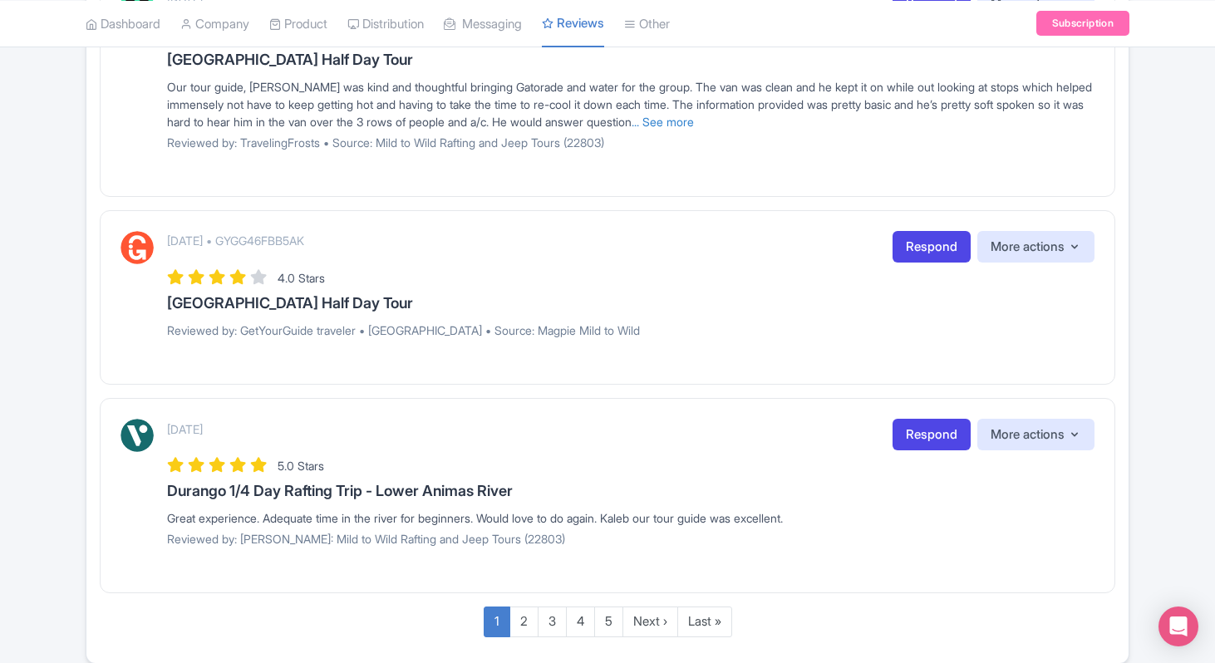
scroll to position [1731, 0]
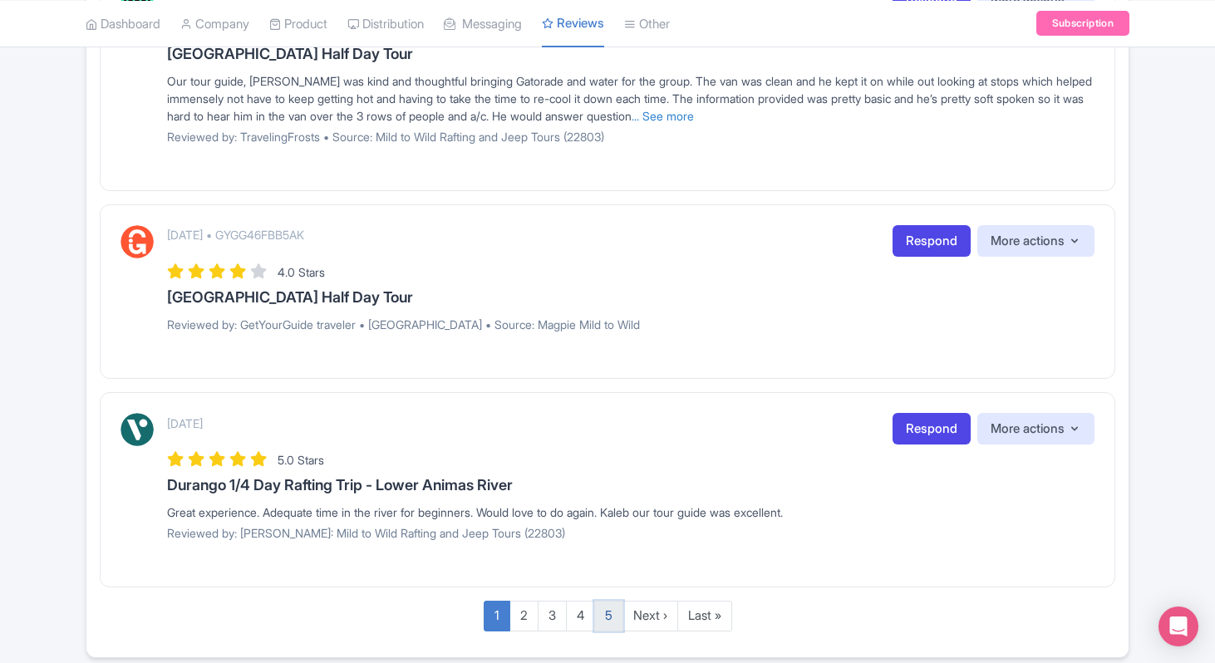
click at [614, 618] on link "5" at bounding box center [608, 616] width 29 height 31
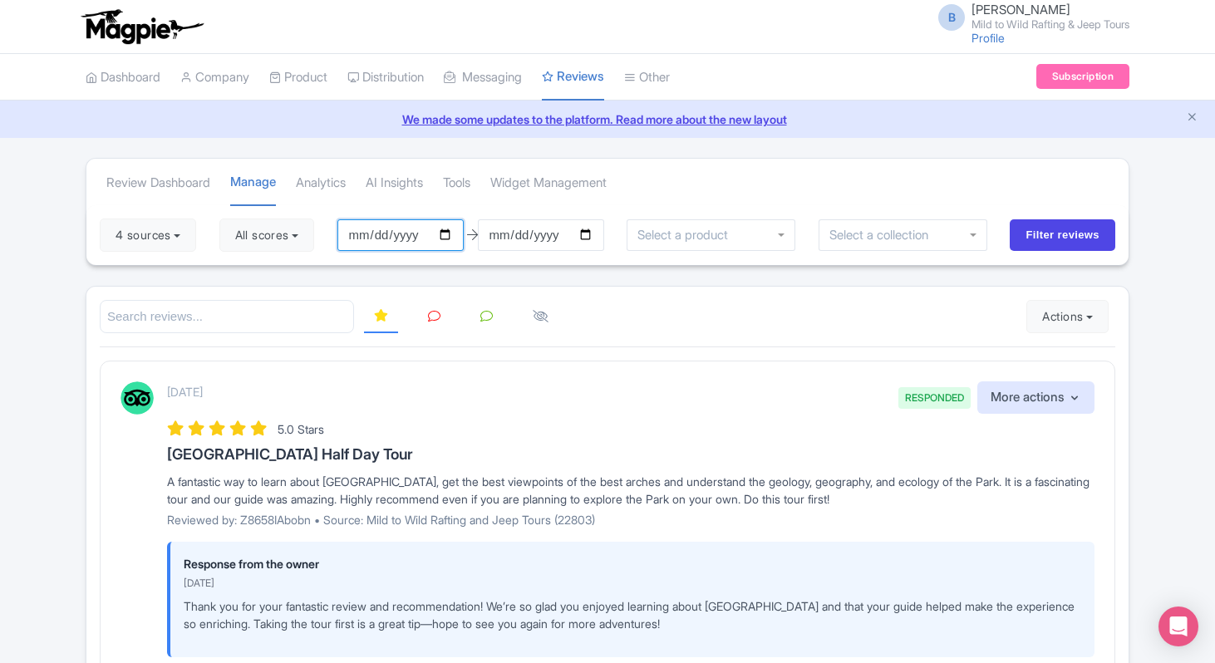
click at [456, 234] on input "[DATE]" at bounding box center [400, 235] width 126 height 32
click at [823, 328] on div at bounding box center [607, 317] width 1015 height 34
click at [453, 230] on input "2025-06-05" at bounding box center [400, 235] width 126 height 32
type input "[DATE]"
click at [1089, 238] on input "Filter reviews" at bounding box center [1063, 235] width 106 height 32
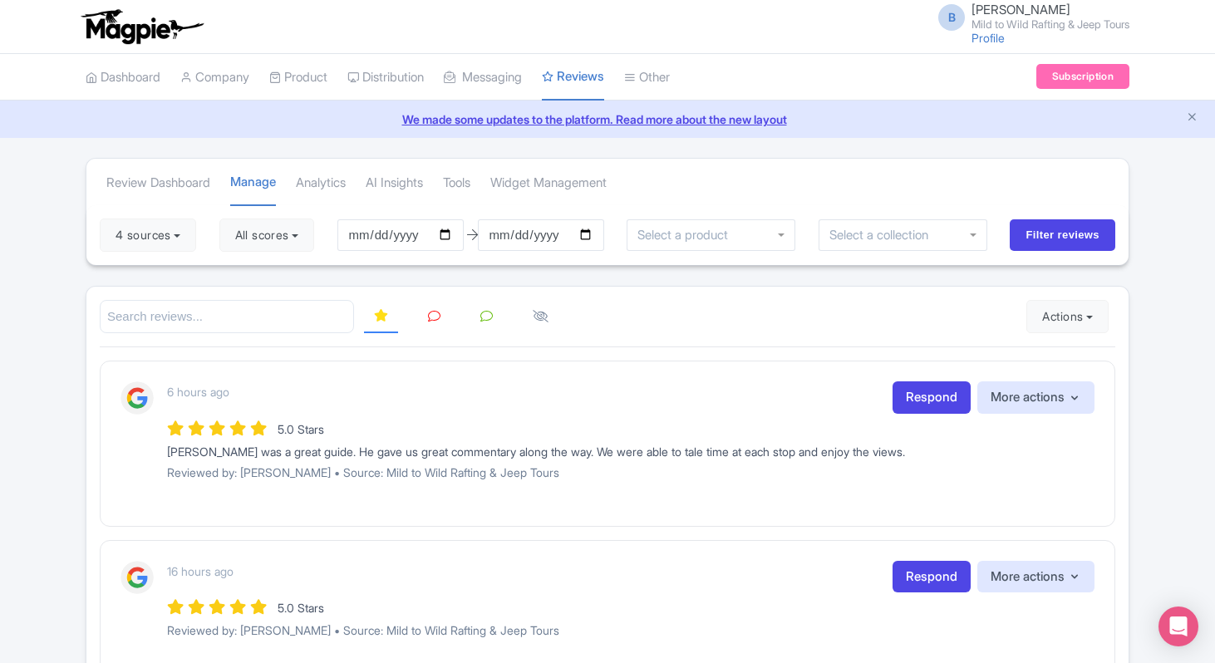
click at [430, 324] on link at bounding box center [434, 317] width 32 height 32
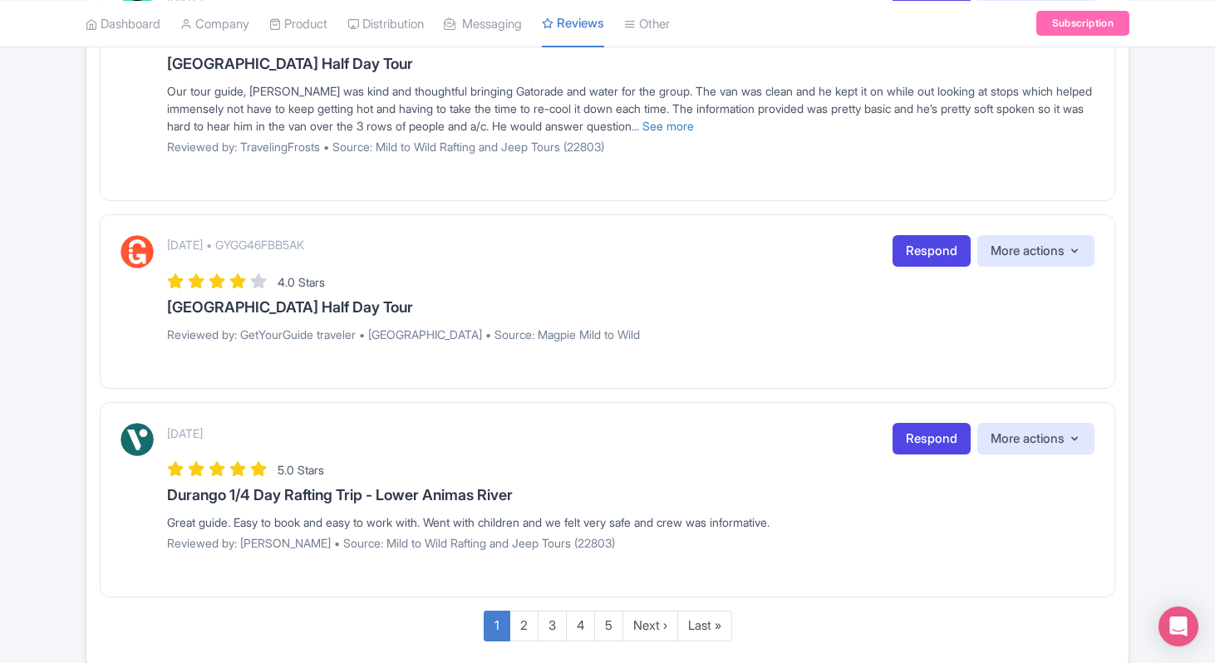
scroll to position [1724, 0]
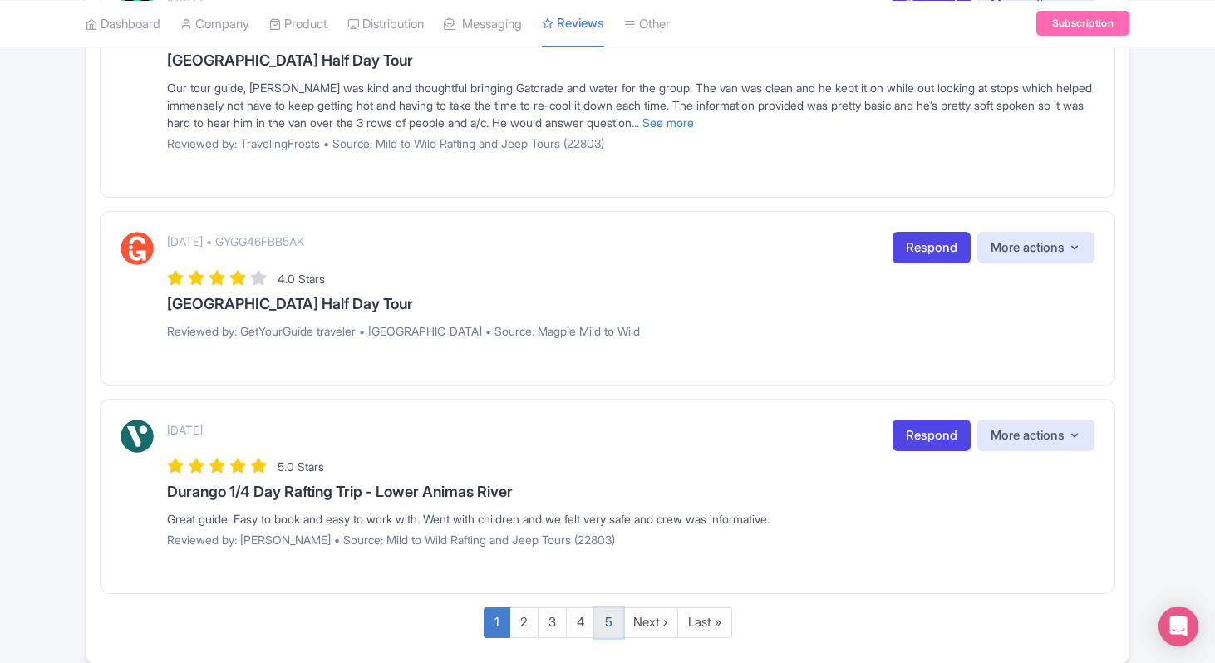
click at [609, 624] on link "5" at bounding box center [608, 622] width 29 height 31
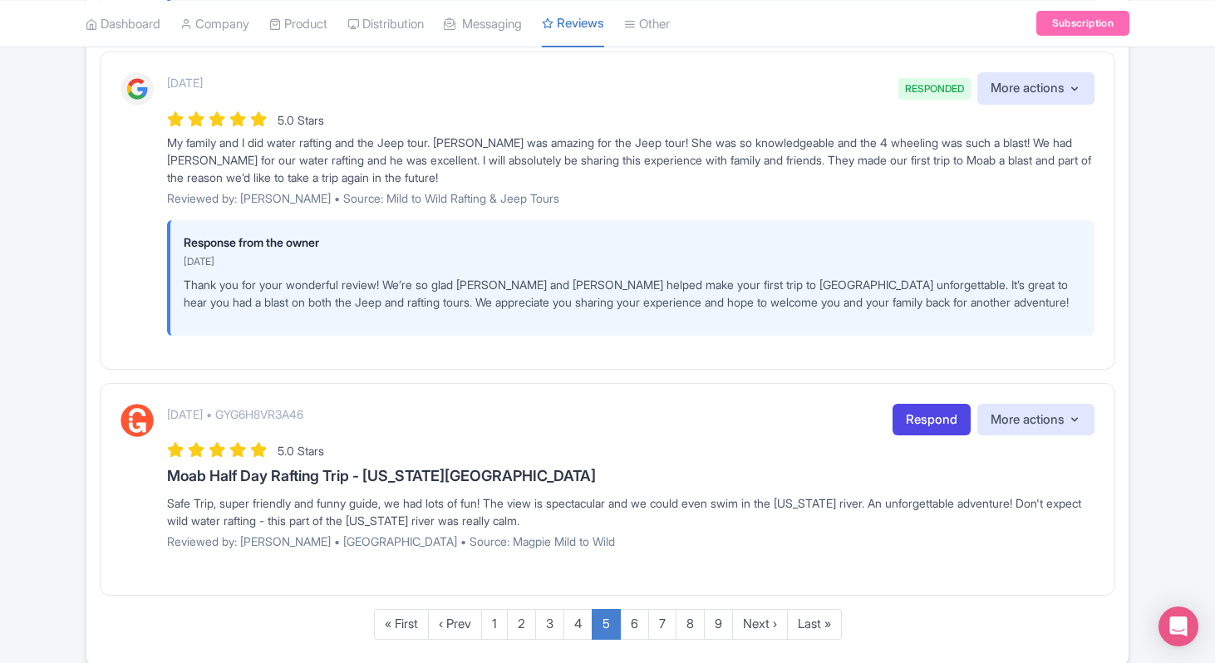
scroll to position [2673, 0]
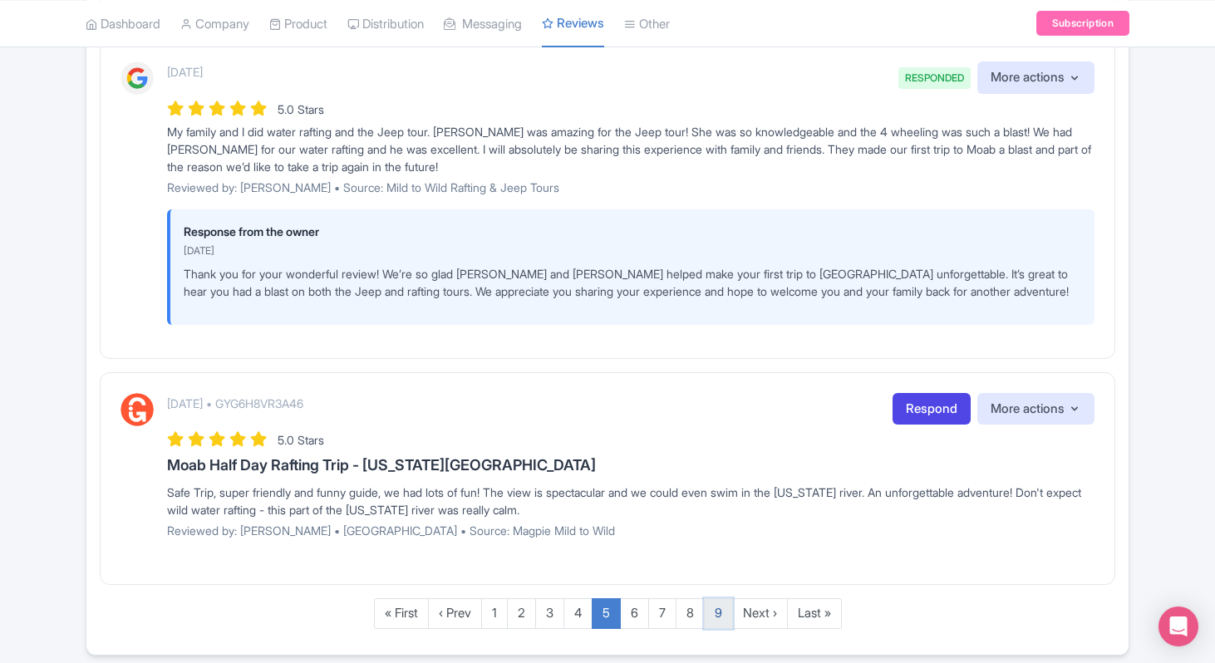
click at [716, 620] on link "9" at bounding box center [718, 613] width 29 height 31
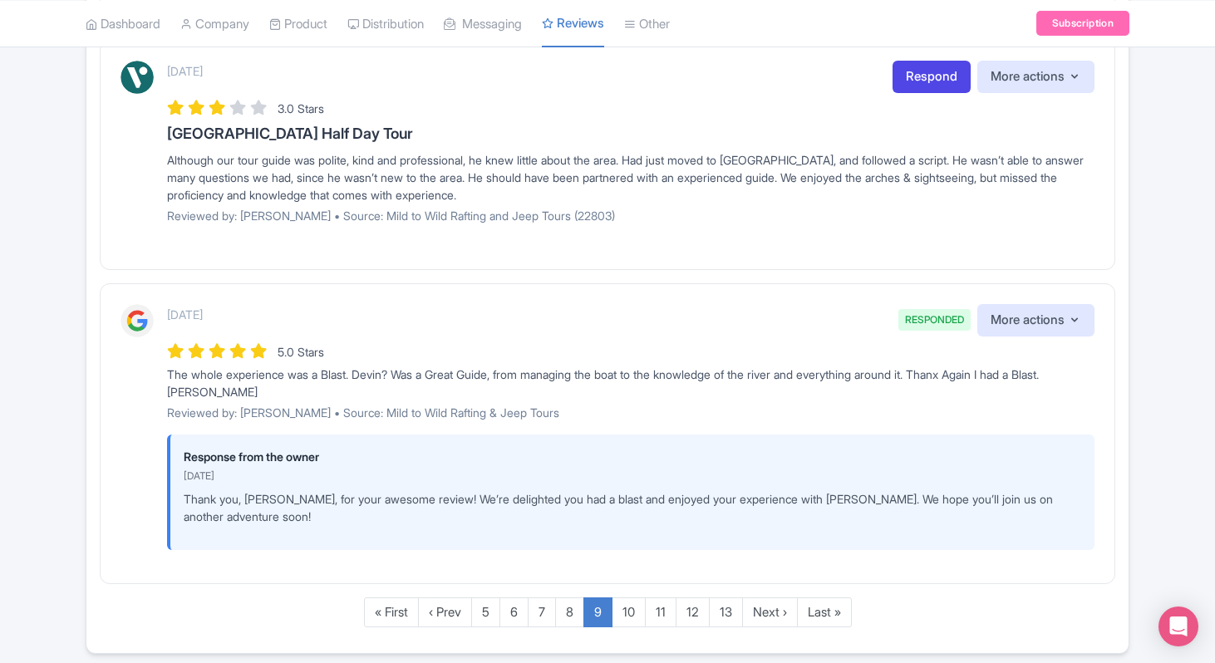
scroll to position [2598, 0]
click at [734, 627] on link "13" at bounding box center [726, 612] width 34 height 31
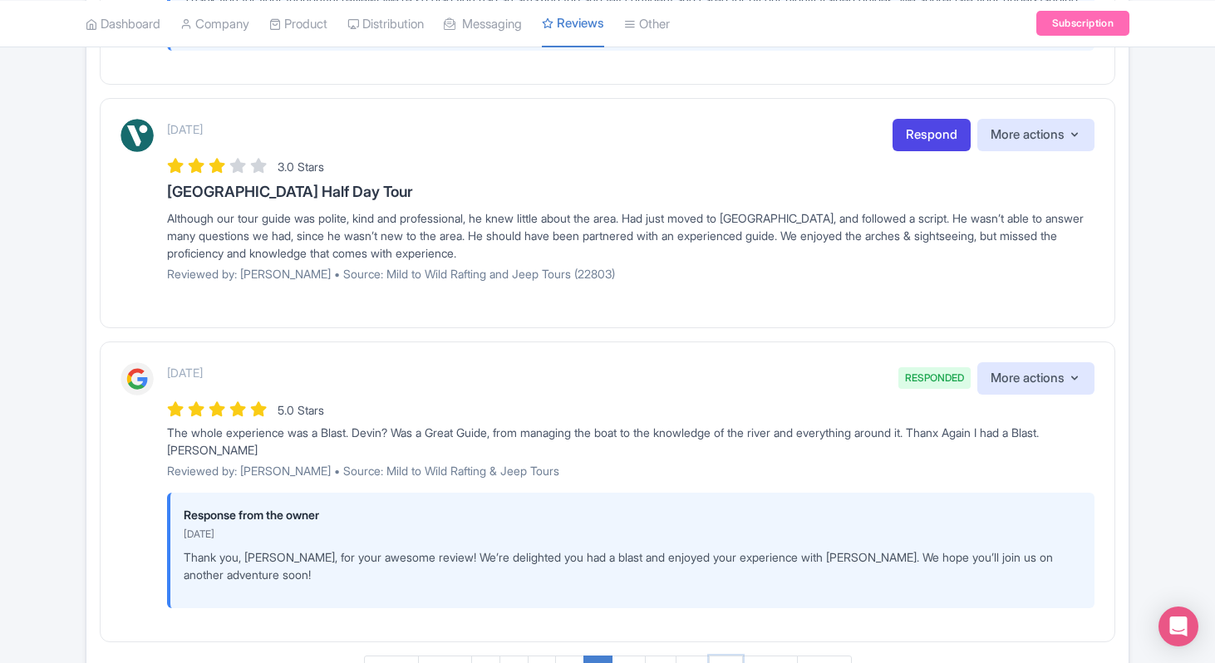
scroll to position [2533, 0]
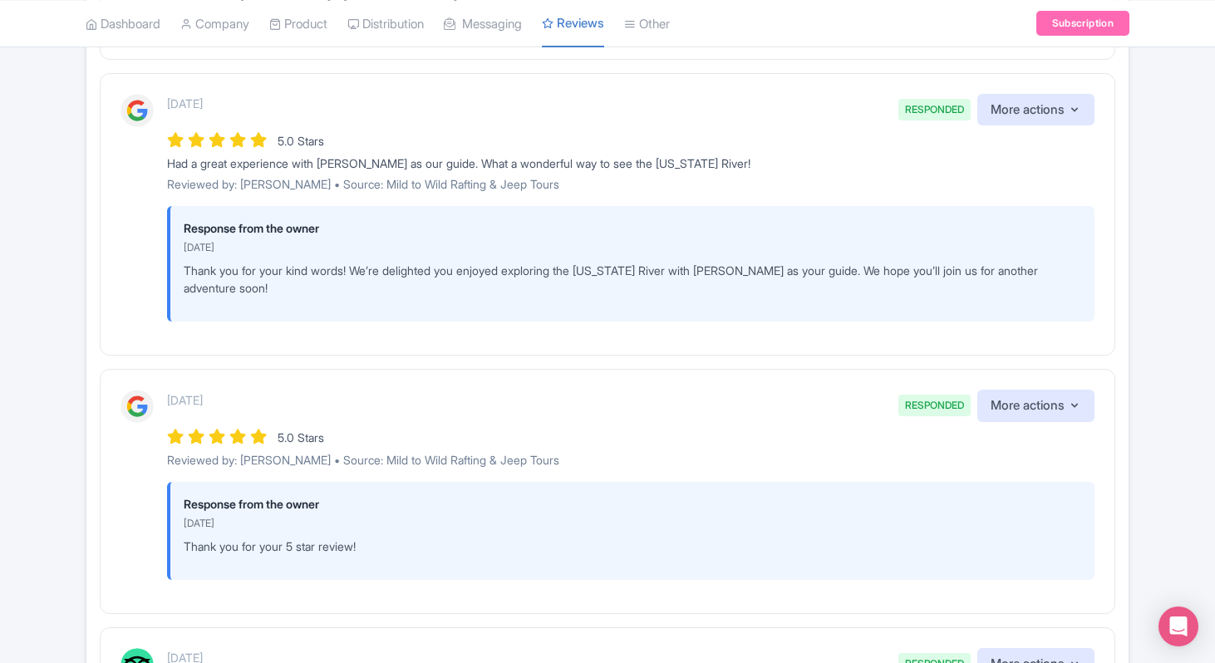
scroll to position [688, 0]
